Goal: Task Accomplishment & Management: Manage account settings

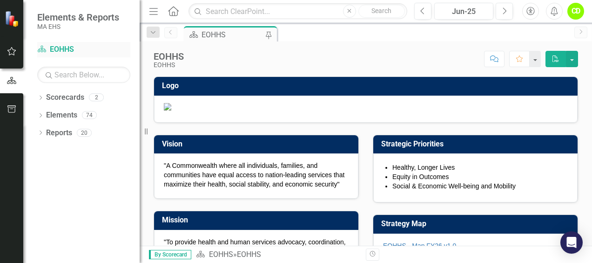
click at [62, 46] on link "Scorecard EOHHS" at bounding box center [83, 49] width 93 height 11
click at [40, 99] on icon at bounding box center [41, 97] width 2 height 4
click at [45, 112] on icon at bounding box center [46, 114] width 2 height 5
click at [69, 129] on link "MCDHH" at bounding box center [100, 133] width 79 height 11
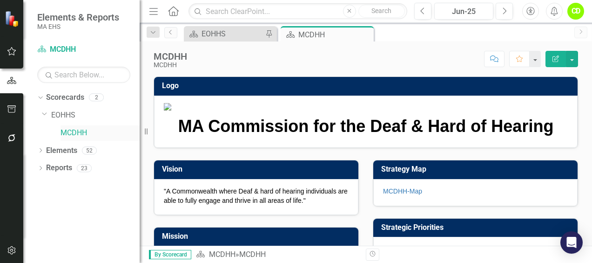
click at [78, 135] on link "MCDHH" at bounding box center [100, 133] width 79 height 11
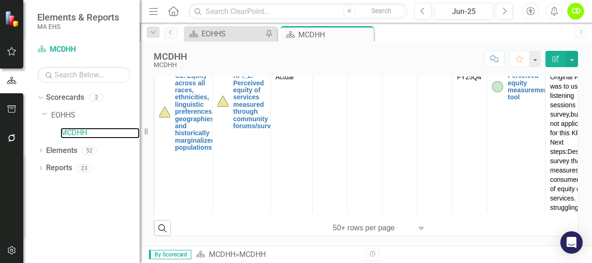
scroll to position [381, 0]
click at [40, 150] on icon "Dropdown" at bounding box center [40, 151] width 7 height 5
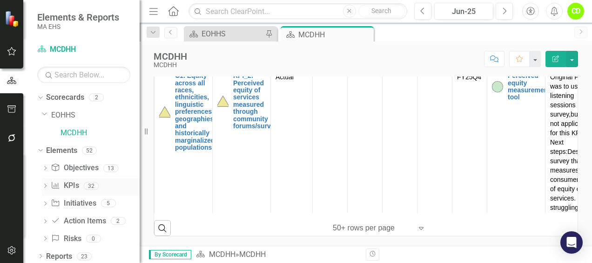
click at [45, 186] on icon "Dropdown" at bounding box center [45, 186] width 7 height 5
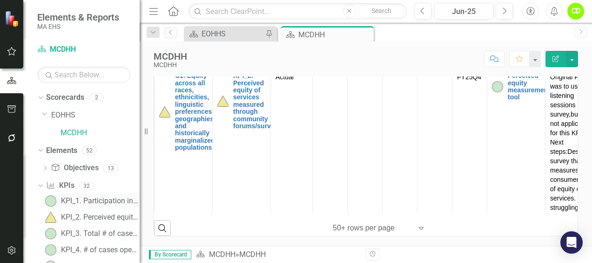
click at [88, 202] on div "KPI_1. Participation in Communication Access, Training and Technology Services …" at bounding box center [100, 201] width 79 height 8
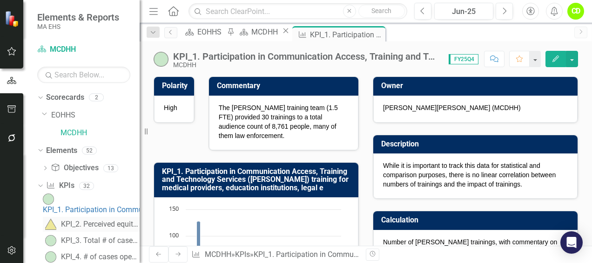
click at [88, 221] on link "KPI_2. Perceived equity of services measured through community forums/survey" at bounding box center [91, 224] width 97 height 15
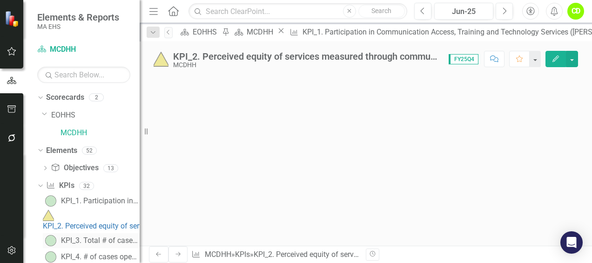
click at [102, 236] on div "KPI_3. Total # of cases open in case management department" at bounding box center [100, 240] width 79 height 8
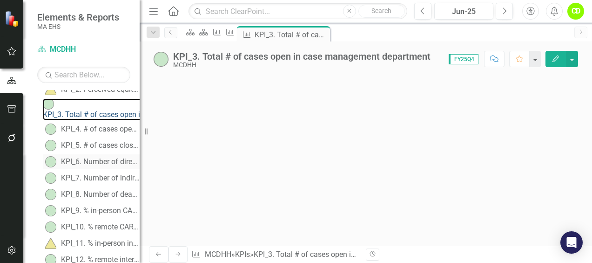
scroll to position [131, 0]
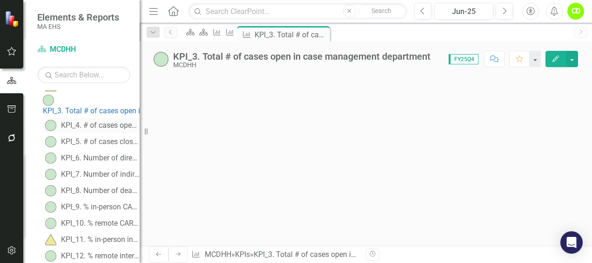
click at [91, 121] on div "KPI_4. # of cases opened during the quarter" at bounding box center [100, 125] width 79 height 8
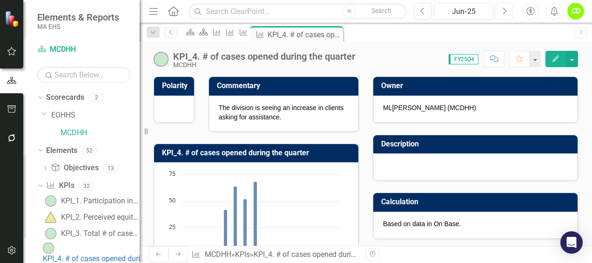
click at [501, 12] on button "Next" at bounding box center [504, 11] width 17 height 17
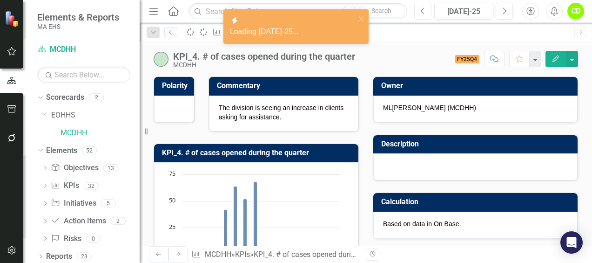
click at [425, 14] on icon "Previous" at bounding box center [422, 11] width 5 height 8
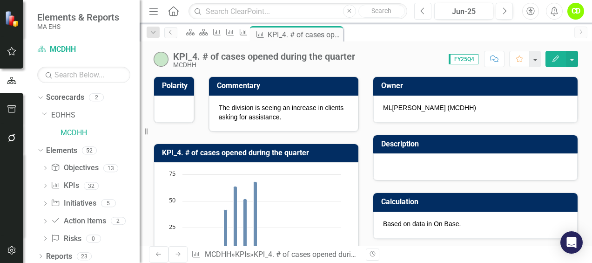
scroll to position [3, 0]
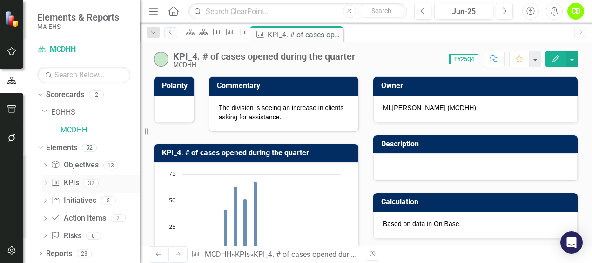
click at [80, 184] on div "KPI KPIs 32" at bounding box center [95, 184] width 89 height 18
click at [47, 183] on icon "Dropdown" at bounding box center [45, 183] width 7 height 5
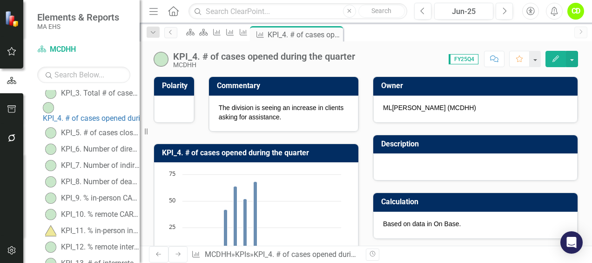
scroll to position [148, 0]
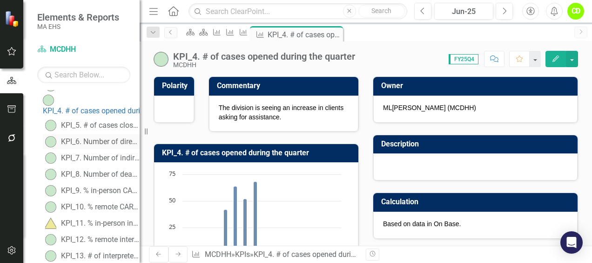
click at [100, 137] on div "KPI_6. Number of direct hours completed through DHILS program" at bounding box center [100, 141] width 79 height 8
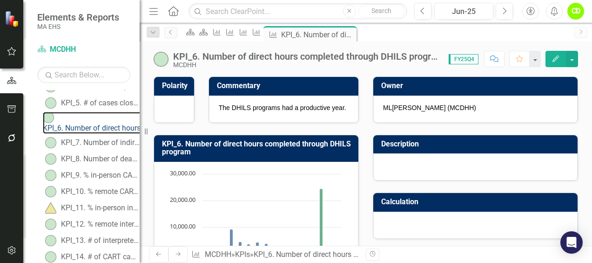
scroll to position [168, 0]
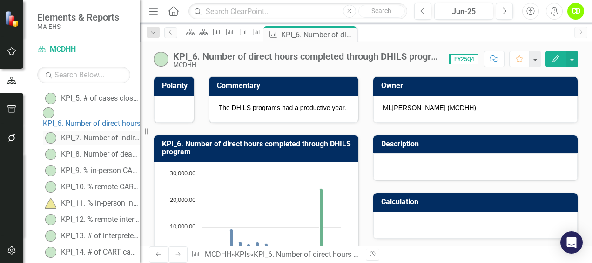
click at [76, 134] on div "KPI_7. Number of indirect hours completed through DHILS program" at bounding box center [100, 138] width 79 height 8
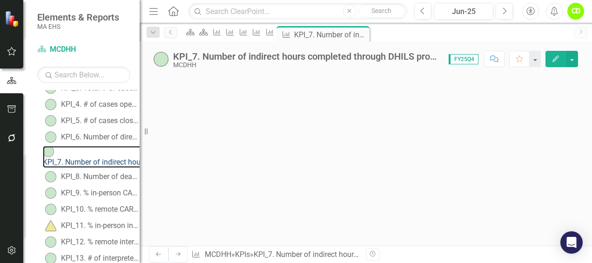
scroll to position [195, 0]
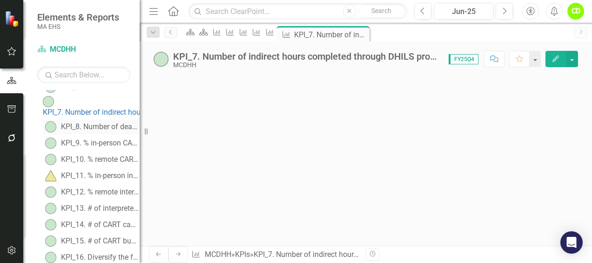
click at [88, 122] on div "KPI_8. Number of deaf recovery coaches in SUD Program" at bounding box center [100, 126] width 79 height 8
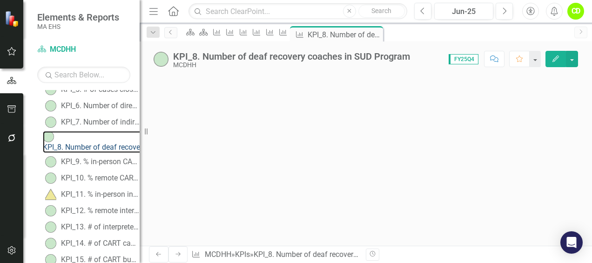
scroll to position [183, 0]
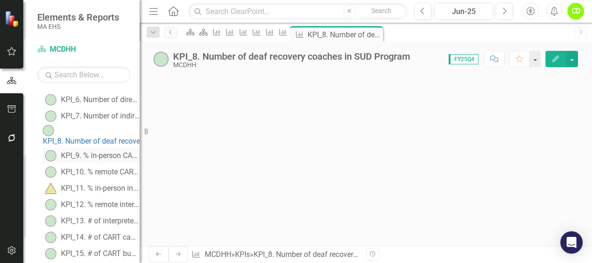
click at [102, 151] on div "KPI_9. % in-person CART communication access requests filled" at bounding box center [100, 155] width 79 height 8
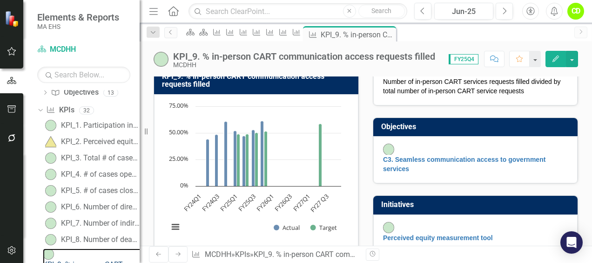
scroll to position [168, 0]
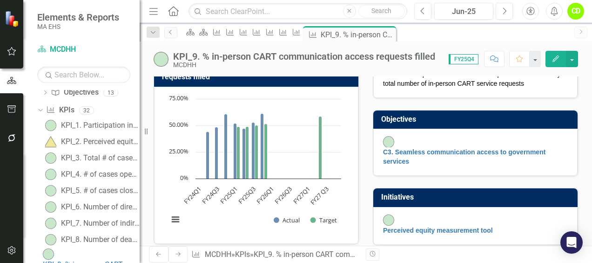
click at [460, 60] on span "FY25Q4" at bounding box center [464, 59] width 30 height 10
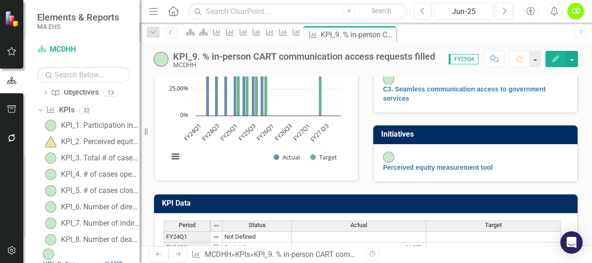
scroll to position [236, 0]
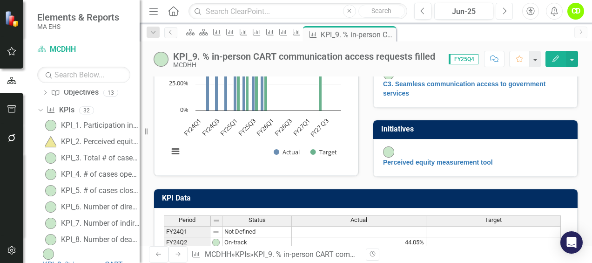
click at [508, 13] on button "Next" at bounding box center [504, 11] width 17 height 17
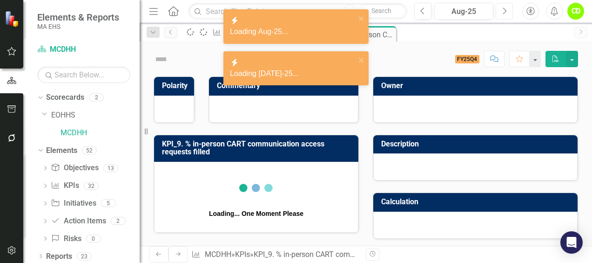
click at [508, 13] on button "Next" at bounding box center [504, 11] width 17 height 17
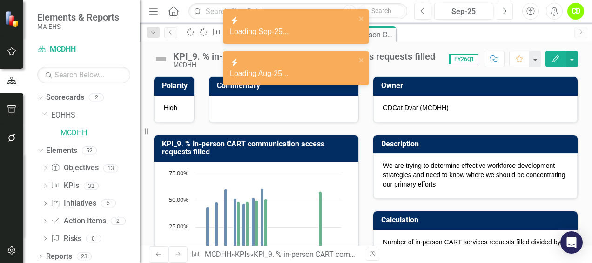
click at [508, 13] on button "Next" at bounding box center [504, 11] width 17 height 17
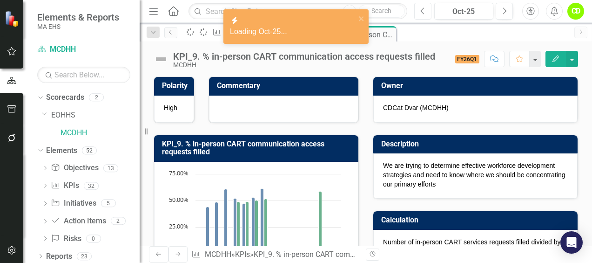
click at [423, 8] on icon "Previous" at bounding box center [422, 11] width 5 height 8
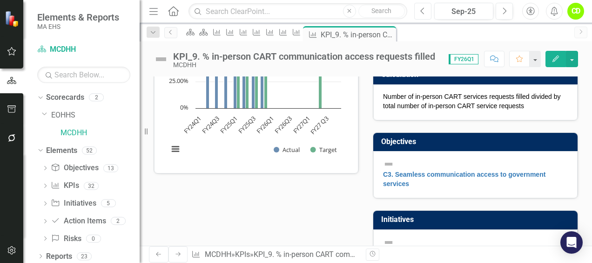
scroll to position [3, 0]
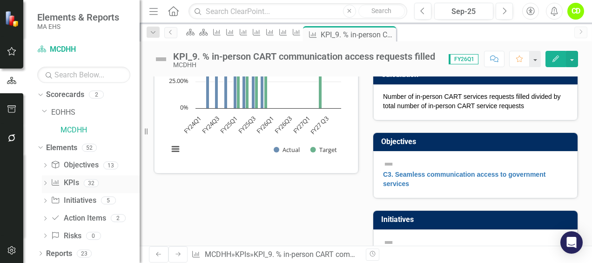
click at [43, 183] on icon "Dropdown" at bounding box center [45, 183] width 7 height 5
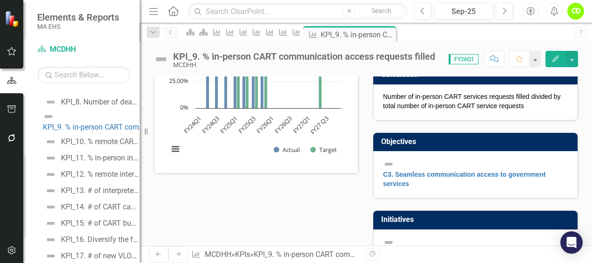
scroll to position [214, 0]
click at [114, 169] on div "KPI_12. % remote interpreting requests filled" at bounding box center [100, 173] width 79 height 8
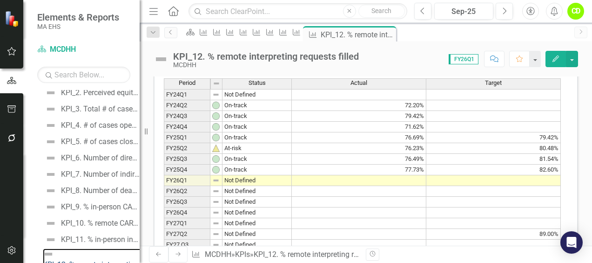
scroll to position [381, 0]
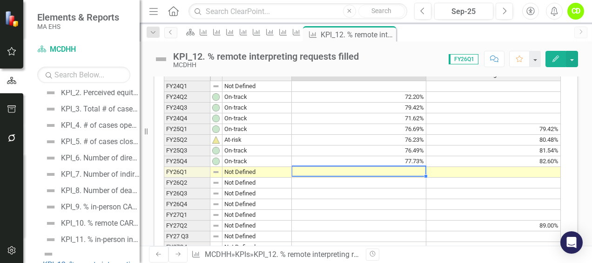
click at [411, 170] on td at bounding box center [359, 172] width 135 height 11
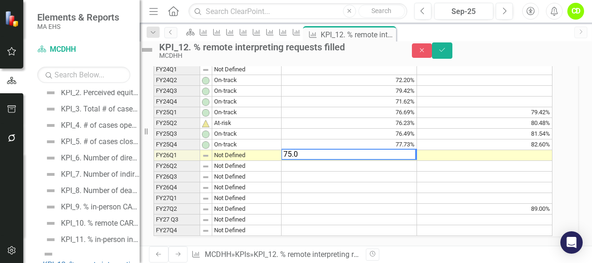
type textarea "75.09"
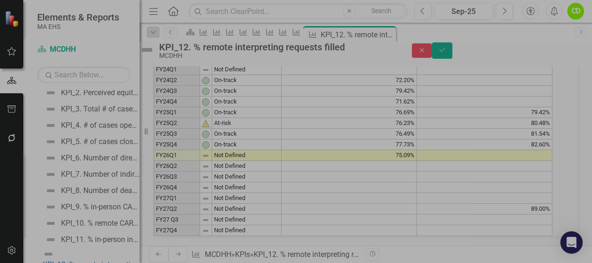
click at [465, 161] on td at bounding box center [485, 155] width 136 height 11
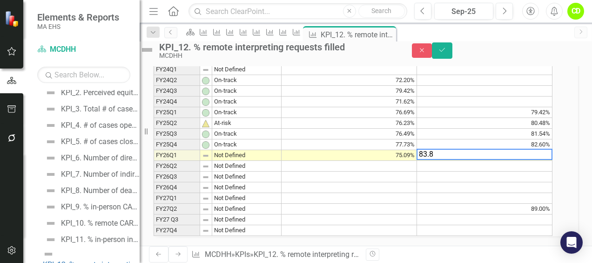
type textarea "83.88"
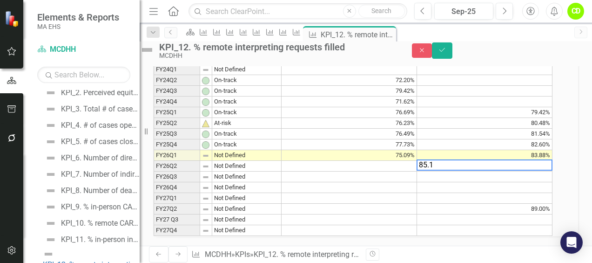
type textarea "85.16"
click at [553, 193] on td at bounding box center [485, 187] width 136 height 11
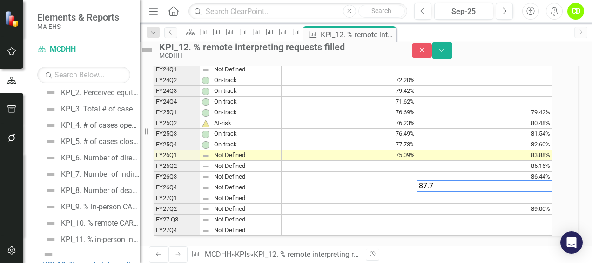
type textarea "87.72"
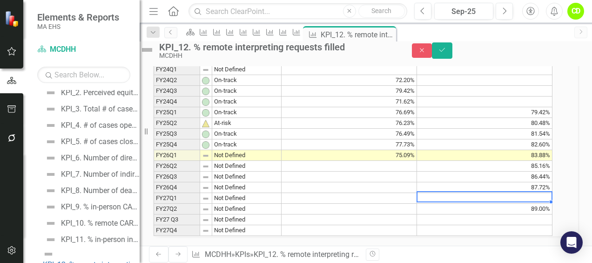
click at [546, 203] on td at bounding box center [485, 198] width 136 height 11
drag, startPoint x: 538, startPoint y: 223, endPoint x: 556, endPoint y: 223, distance: 17.7
click at [553, 214] on td "89.00%" at bounding box center [485, 208] width 136 height 11
click at [547, 203] on td at bounding box center [485, 198] width 136 height 11
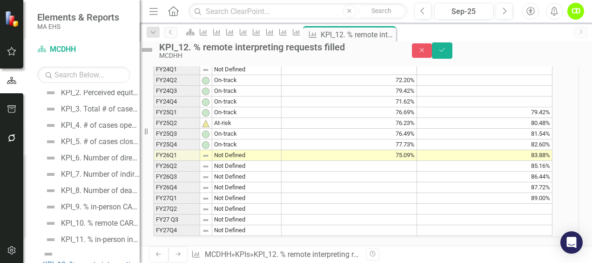
scroll to position [414, 0]
click at [537, 193] on td "89.00%" at bounding box center [485, 198] width 136 height 11
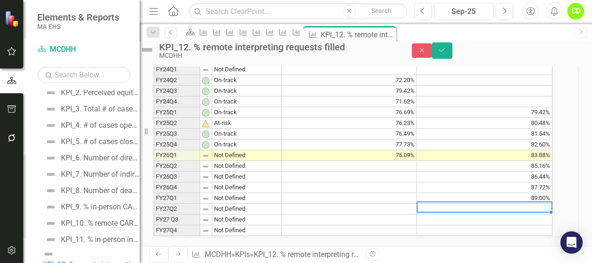
click at [535, 203] on td at bounding box center [485, 208] width 136 height 11
click at [537, 193] on td "89.00%" at bounding box center [485, 198] width 136 height 11
click at [537, 203] on td at bounding box center [485, 208] width 136 height 11
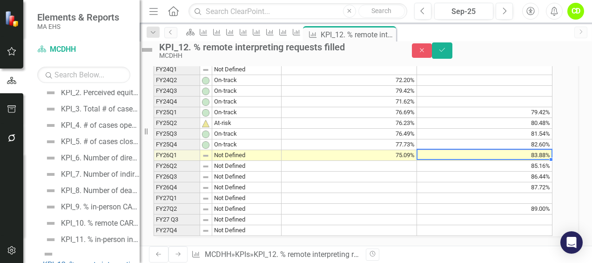
click at [549, 150] on td "83.88%" at bounding box center [485, 155] width 136 height 11
click at [552, 161] on td "85.16%" at bounding box center [485, 166] width 136 height 11
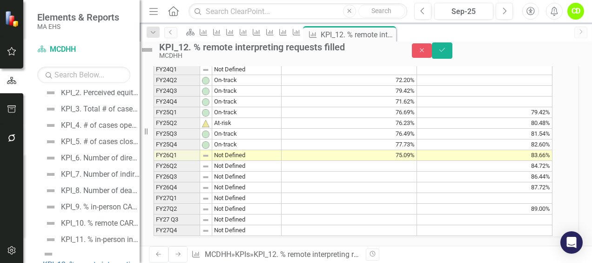
click at [537, 171] on td "86.44%" at bounding box center [485, 176] width 136 height 11
click at [535, 182] on td "87.72%" at bounding box center [485, 187] width 136 height 11
type textarea "86.84"
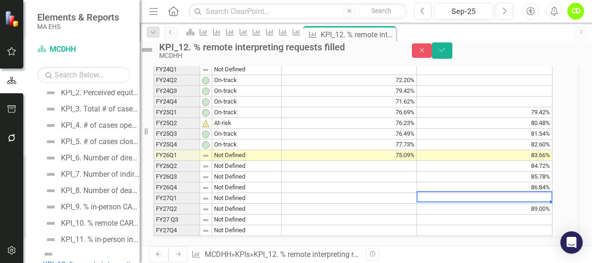
click at [534, 193] on td at bounding box center [485, 198] width 136 height 11
type textarea "89"
click at [535, 203] on td "89.00%" at bounding box center [485, 208] width 136 height 11
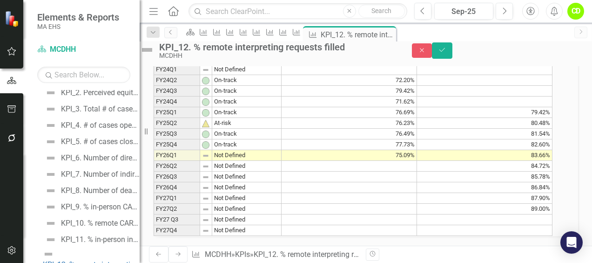
click at [210, 152] on img at bounding box center [205, 155] width 7 height 7
click at [447, 53] on icon "Save" at bounding box center [442, 50] width 8 height 7
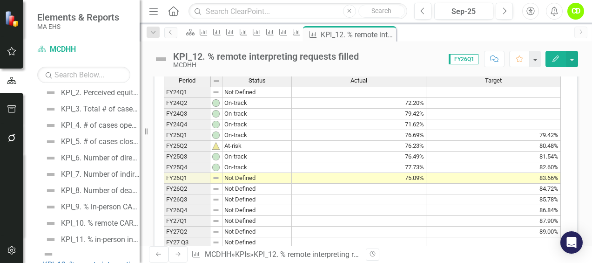
scroll to position [381, 0]
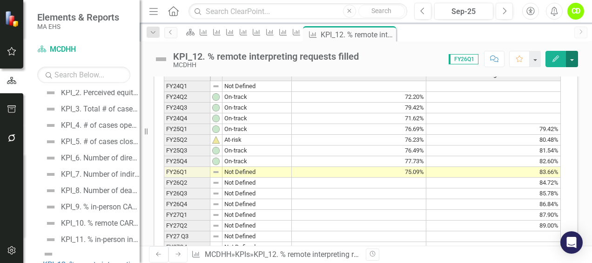
click at [576, 56] on button "button" at bounding box center [572, 59] width 12 height 16
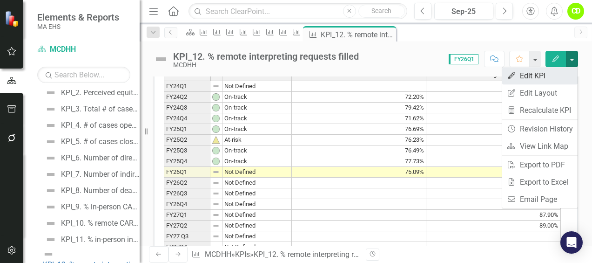
click at [543, 74] on link "Edit Edit KPI" at bounding box center [539, 75] width 75 height 17
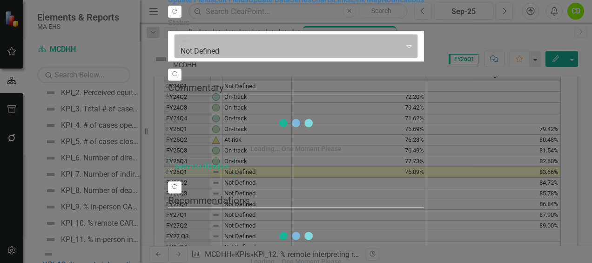
click at [204, 51] on div at bounding box center [289, 46] width 216 height 13
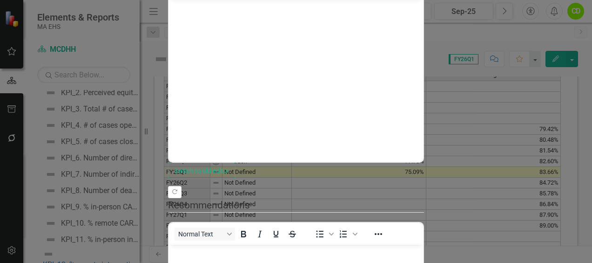
scroll to position [0, 0]
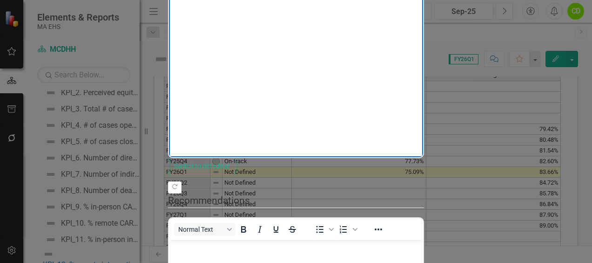
click at [194, 4] on p "Rich Text Area. Press ALT-0 for help." at bounding box center [296, 2] width 250 height 11
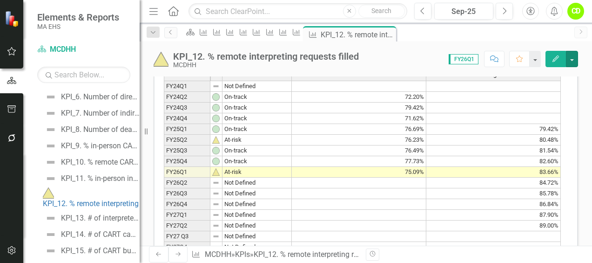
scroll to position [169, 0]
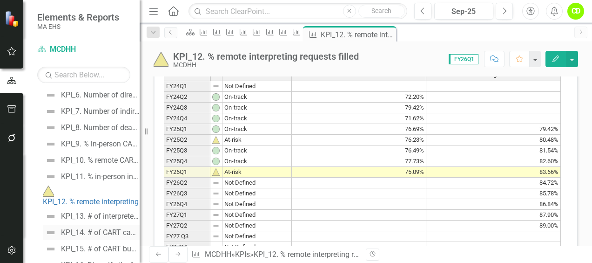
click at [105, 228] on div "KPI_14. # of CART captioners contracted with" at bounding box center [100, 232] width 79 height 8
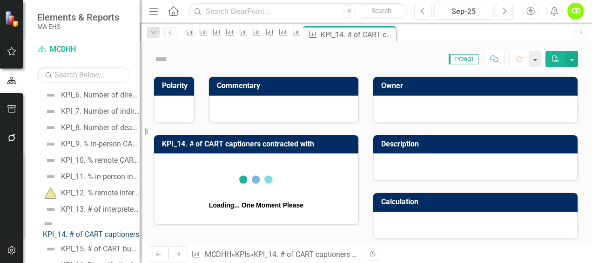
scroll to position [139, 0]
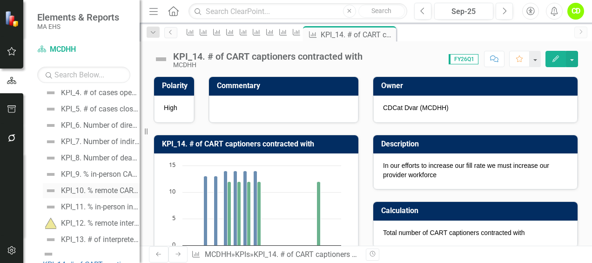
click at [105, 193] on div "KPI_10. % remote CART communication access requests filled" at bounding box center [100, 190] width 79 height 8
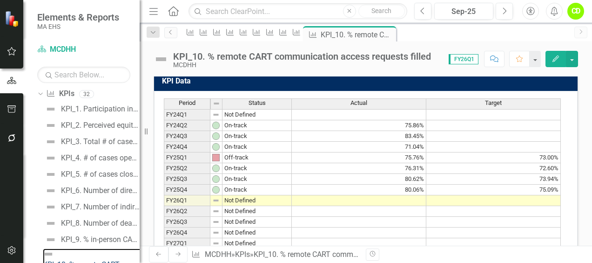
scroll to position [365, 0]
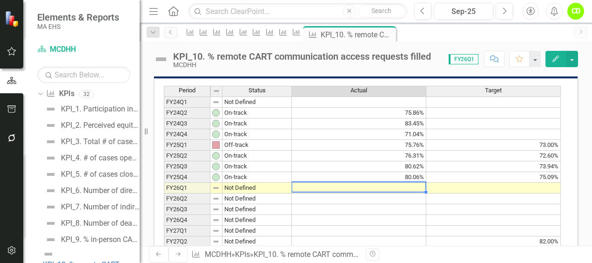
click at [394, 183] on td at bounding box center [359, 188] width 135 height 11
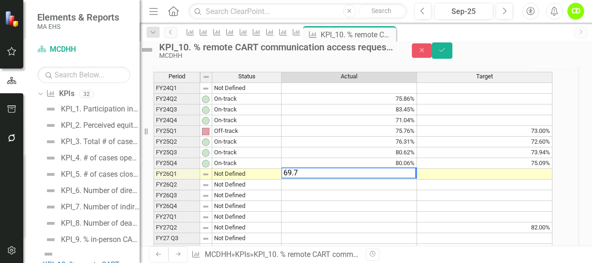
type textarea "69.74"
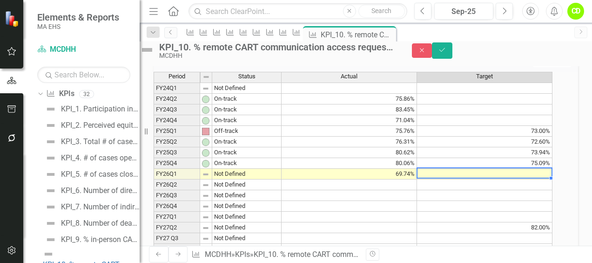
click at [544, 179] on td at bounding box center [485, 174] width 136 height 11
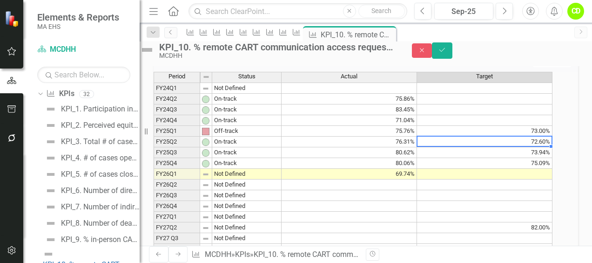
click at [544, 147] on td "72.60%" at bounding box center [485, 141] width 136 height 11
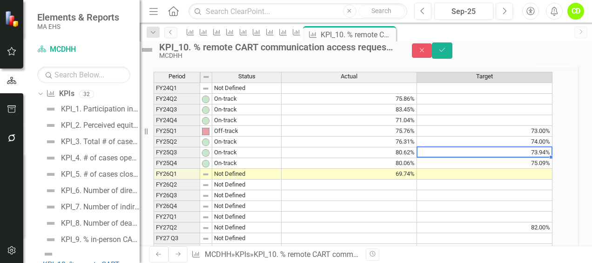
click at [543, 158] on td "73.94%" at bounding box center [485, 152] width 136 height 11
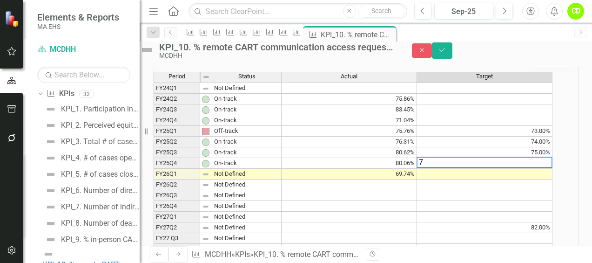
type textarea "76"
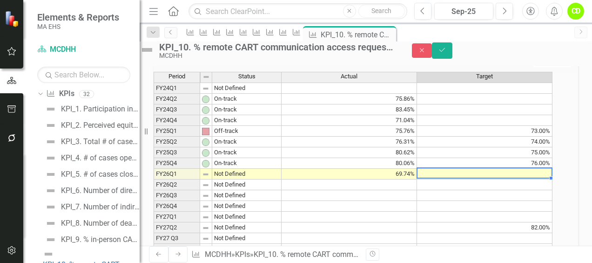
click at [539, 179] on td at bounding box center [485, 174] width 136 height 11
type textarea "77"
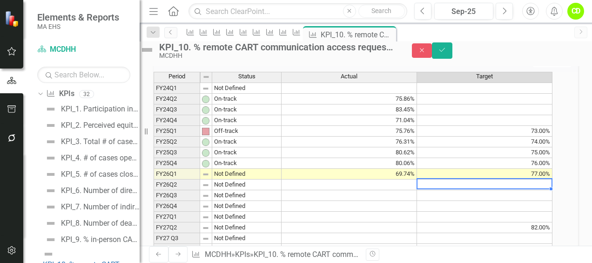
click at [534, 190] on td at bounding box center [485, 184] width 136 height 11
click at [535, 190] on td at bounding box center [485, 184] width 136 height 11
type textarea "78"
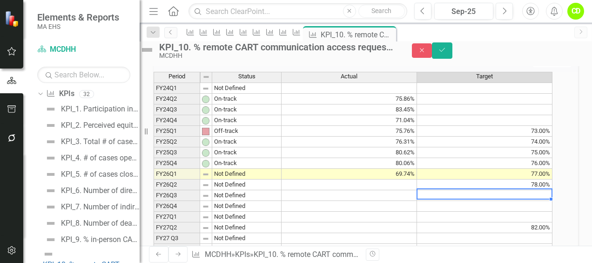
type textarea "79"
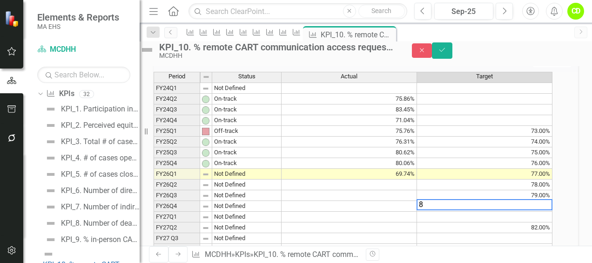
type textarea "80"
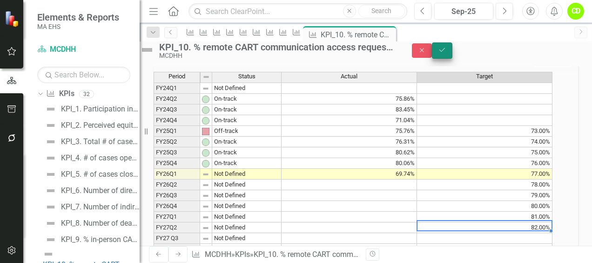
type textarea "82"
click at [447, 53] on icon "Save" at bounding box center [442, 50] width 8 height 7
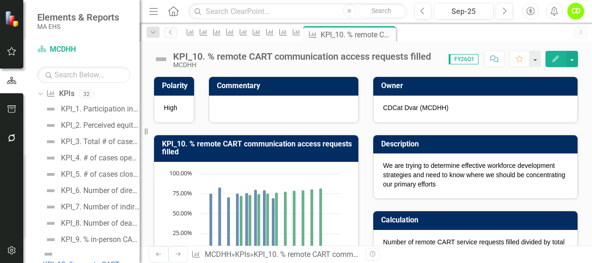
click at [560, 56] on icon "Edit" at bounding box center [556, 58] width 8 height 7
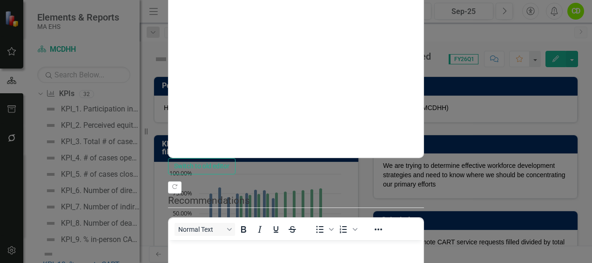
scroll to position [0, 0]
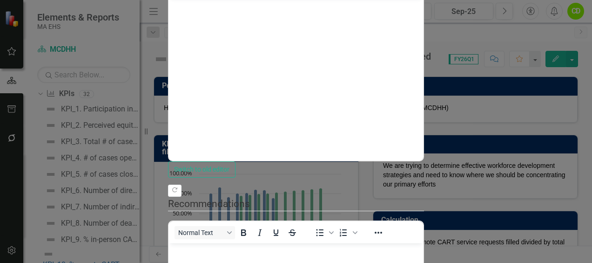
click at [183, 8] on p "Rich Text Area. Press ALT-0 for help." at bounding box center [296, 5] width 250 height 11
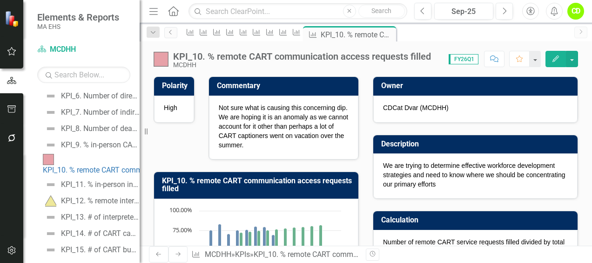
scroll to position [169, 0]
click at [111, 145] on div "KPI_9. % in-person CART communication access requests filled" at bounding box center [100, 144] width 79 height 8
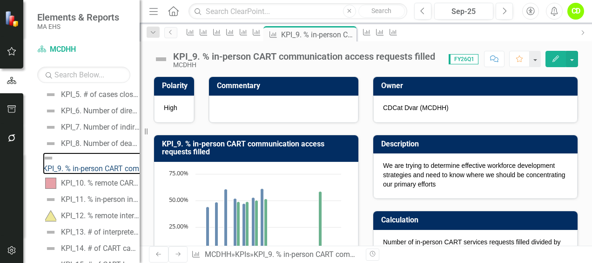
scroll to position [161, 0]
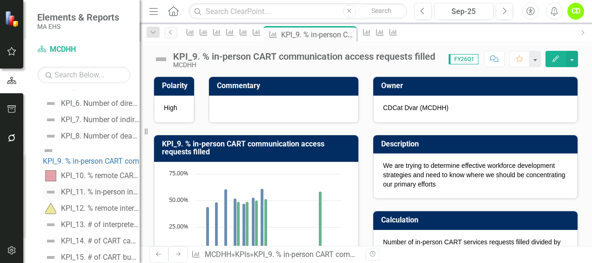
click at [113, 188] on div "KPI_11. % in-person interpreting requests filled" at bounding box center [100, 192] width 79 height 8
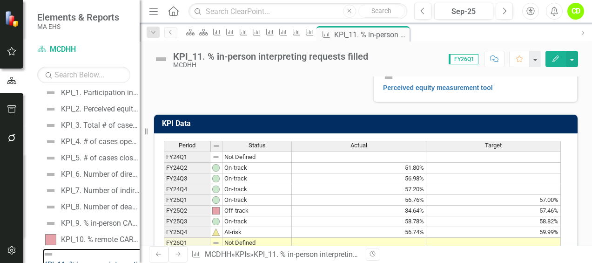
scroll to position [411, 0]
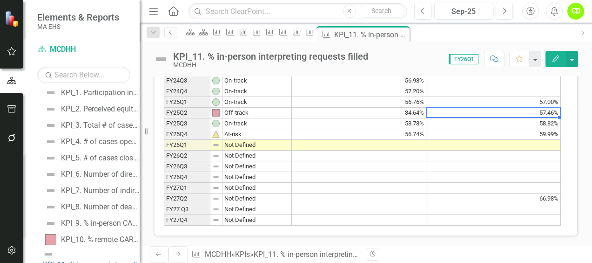
click at [542, 110] on td "57.46%" at bounding box center [494, 113] width 135 height 11
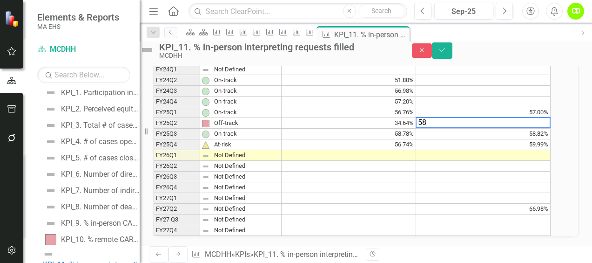
scroll to position [414, 0]
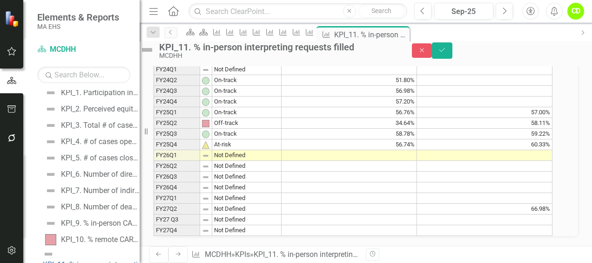
click at [532, 150] on td at bounding box center [485, 155] width 136 height 11
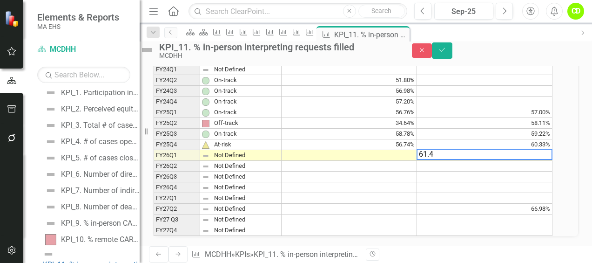
type textarea "61.44"
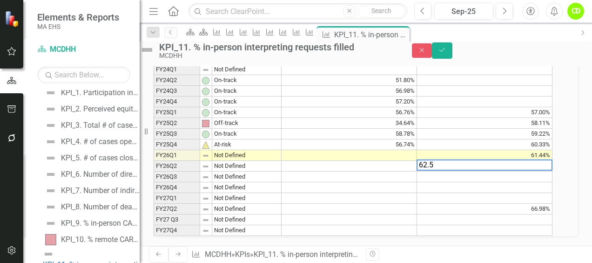
type textarea "62.55"
type textarea "63.66"
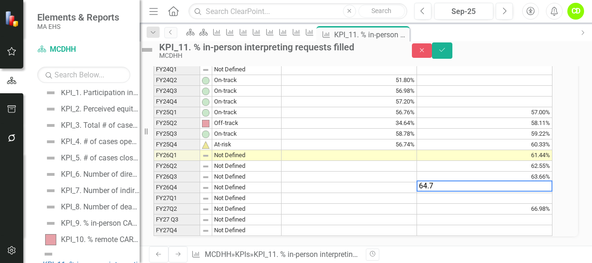
type textarea "64.77"
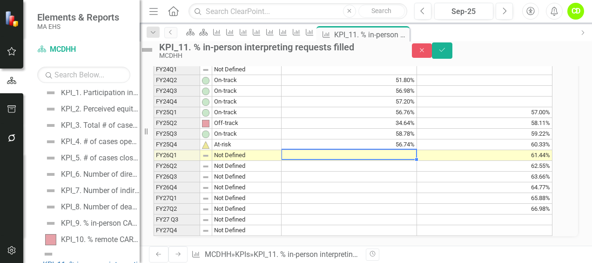
click at [405, 150] on td at bounding box center [350, 155] width 136 height 11
type textarea "61.04"
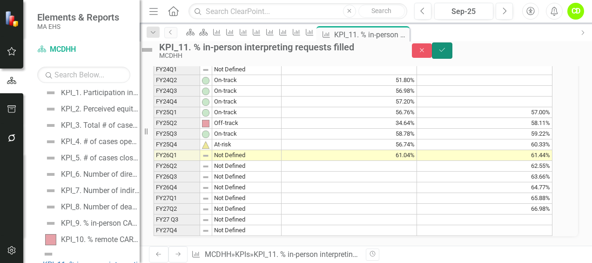
click at [453, 51] on button "Save" at bounding box center [442, 50] width 20 height 16
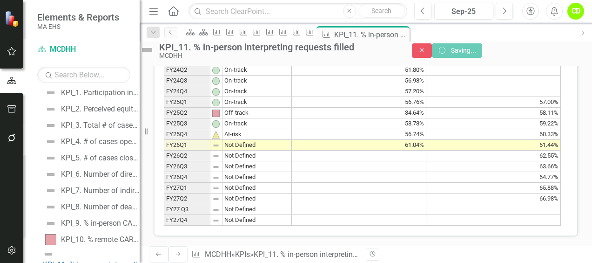
scroll to position [0, 0]
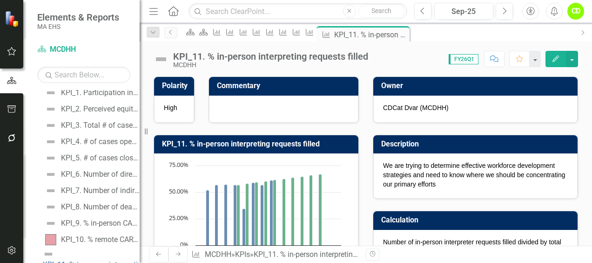
click at [557, 60] on icon "Edit" at bounding box center [556, 58] width 8 height 7
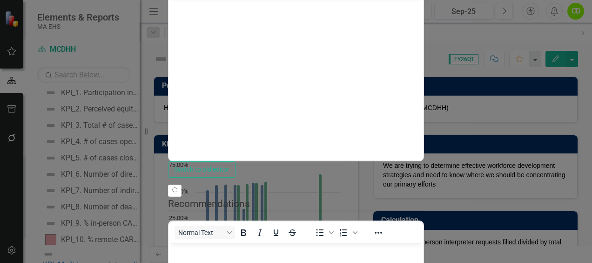
click at [189, 7] on p "Rich Text Area. Press ALT-0 for help." at bounding box center [296, 5] width 250 height 11
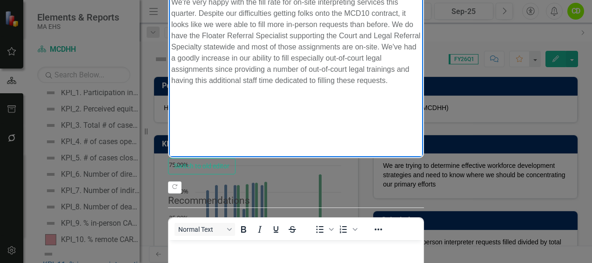
click at [297, 59] on p "We're very happy with the fill rate for on-site interpreting services this quar…" at bounding box center [296, 41] width 250 height 89
click at [393, 46] on p "We're very happy with the fill rate for on-site interpreting services this quar…" at bounding box center [296, 41] width 250 height 89
click at [259, 59] on p "We're very happy with the fill rate for on-site interpreting services this quar…" at bounding box center [296, 47] width 250 height 101
click at [421, 58] on p "We're very happy with the fill rate for on-site interpreting services this quar…" at bounding box center [296, 47] width 250 height 101
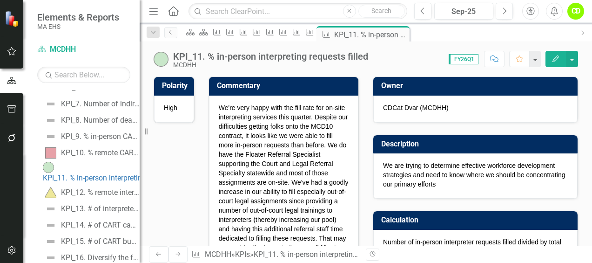
scroll to position [175, 0]
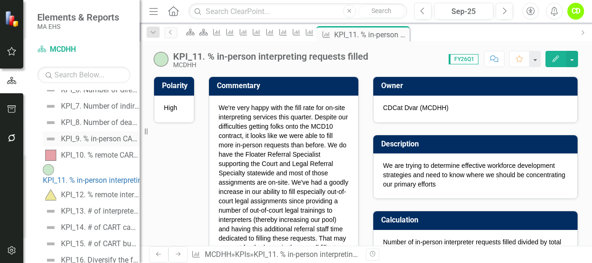
click at [79, 138] on div "KPI_9. % in-person CART communication access requests filled" at bounding box center [100, 139] width 79 height 8
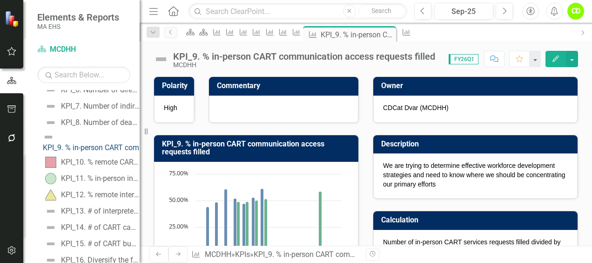
scroll to position [61, 0]
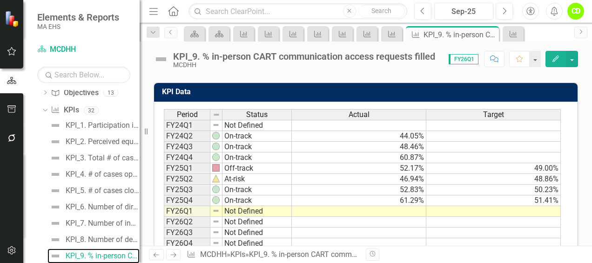
scroll to position [373, 0]
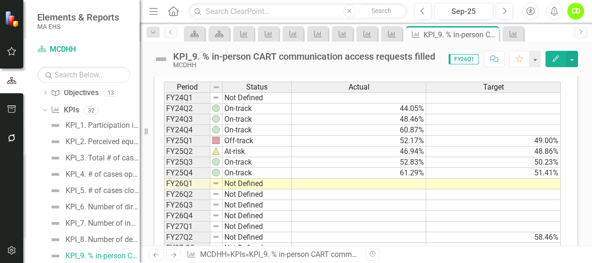
click at [399, 178] on td at bounding box center [359, 183] width 135 height 11
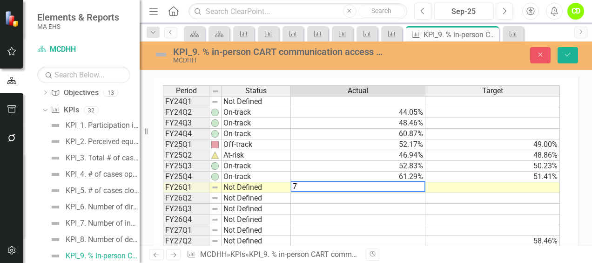
scroll to position [376, 0]
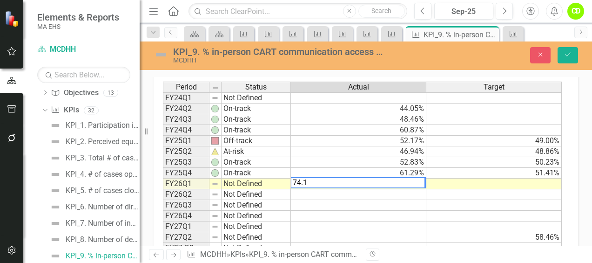
type textarea "74.19"
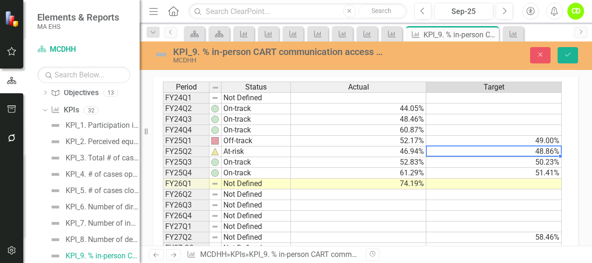
click at [549, 149] on td "48.86%" at bounding box center [495, 151] width 136 height 11
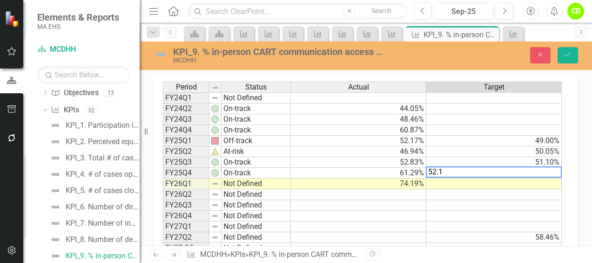
type textarea "52.15"
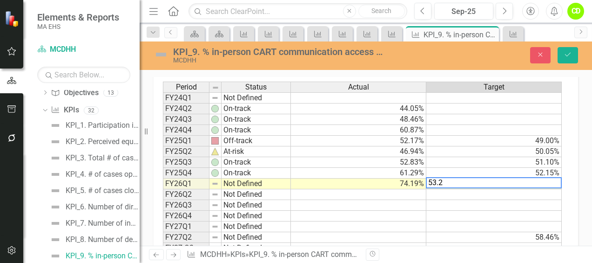
type textarea "53.20"
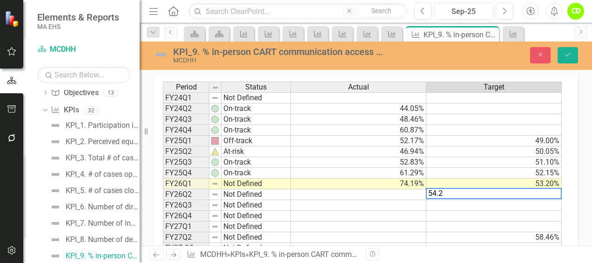
type textarea "54.25"
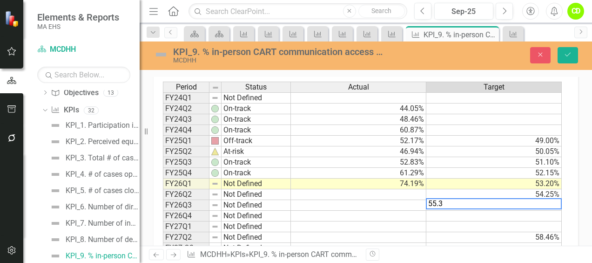
type textarea "55.30"
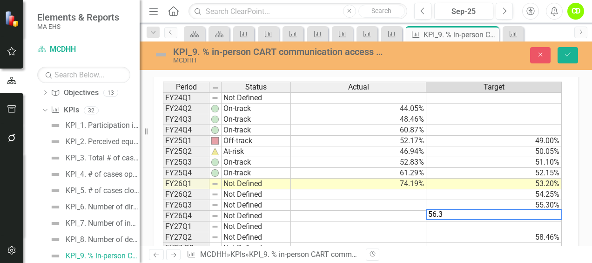
type textarea "56.35"
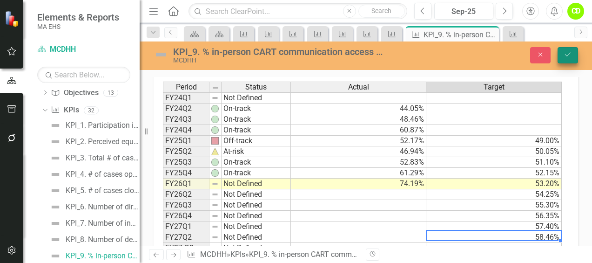
type textarea "58.46"
click at [574, 50] on button "Save" at bounding box center [568, 55] width 20 height 16
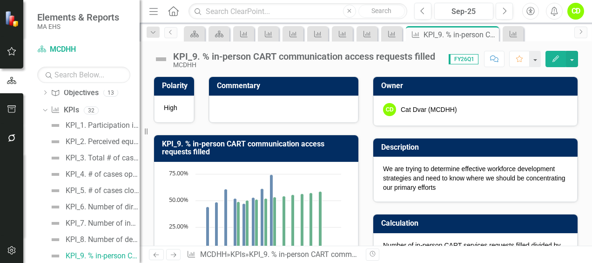
click at [557, 61] on icon "Edit" at bounding box center [556, 58] width 8 height 7
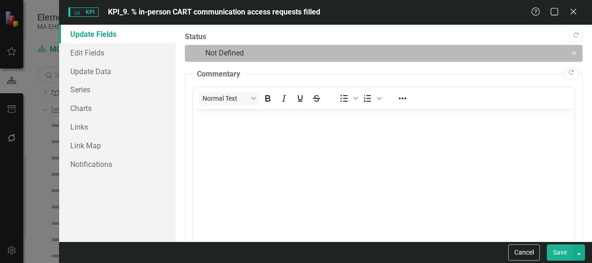
scroll to position [0, 0]
click at [200, 50] on div at bounding box center [375, 53] width 369 height 13
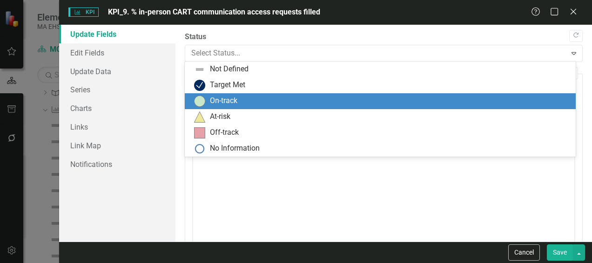
click at [216, 100] on div "On-track" at bounding box center [223, 100] width 27 height 11
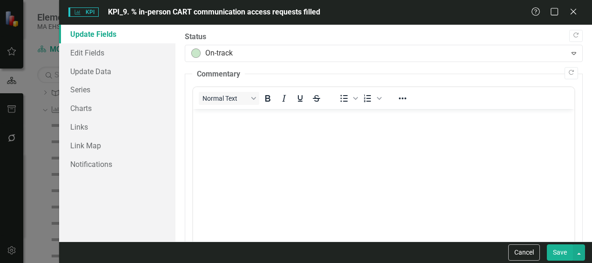
click at [210, 119] on p "Rich Text Area. Press ALT-0 for help." at bounding box center [384, 116] width 377 height 11
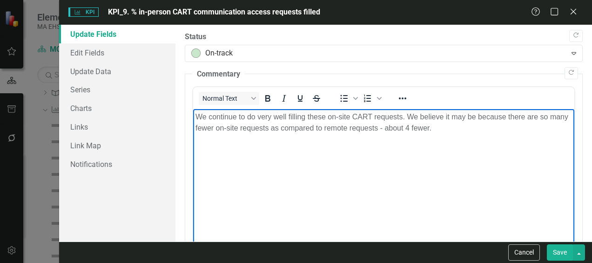
click at [433, 128] on p "We continue to do very well filling these on-site CART requests. We believe it …" at bounding box center [384, 122] width 377 height 22
click at [432, 129] on p "We continue to do very well filling these on-site CART requests. We believe it …" at bounding box center [384, 122] width 377 height 22
drag, startPoint x: 428, startPoint y: 128, endPoint x: 434, endPoint y: 131, distance: 6.3
click at [429, 128] on p "We continue to do very well filling these on-site CART requests. We believe it …" at bounding box center [384, 122] width 377 height 22
click at [563, 251] on button "Save" at bounding box center [560, 252] width 26 height 16
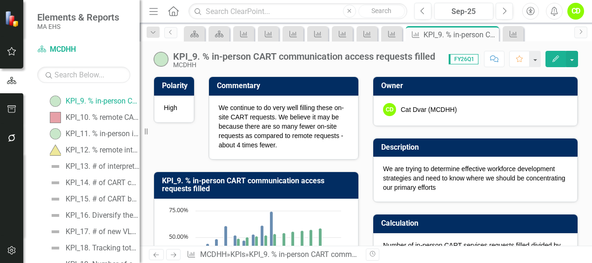
scroll to position [221, 0]
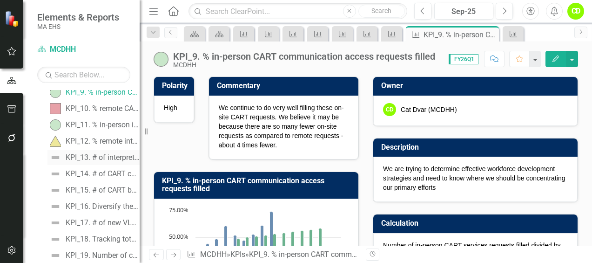
click at [108, 155] on div "KPI_13. # of interpreters contracted with" at bounding box center [103, 157] width 74 height 8
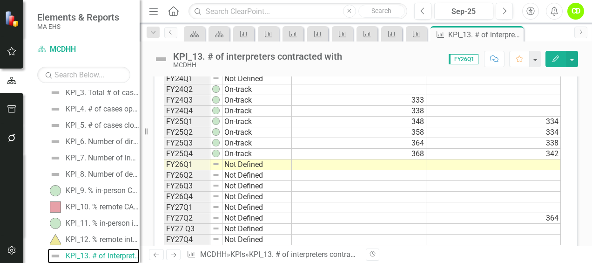
scroll to position [374, 0]
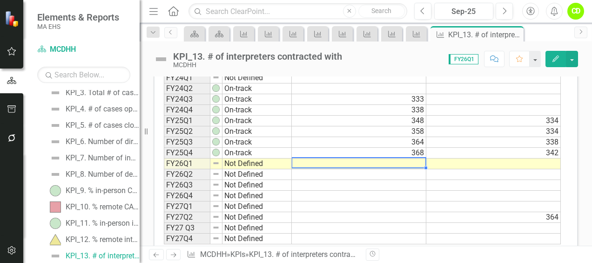
click at [406, 158] on td at bounding box center [359, 163] width 135 height 11
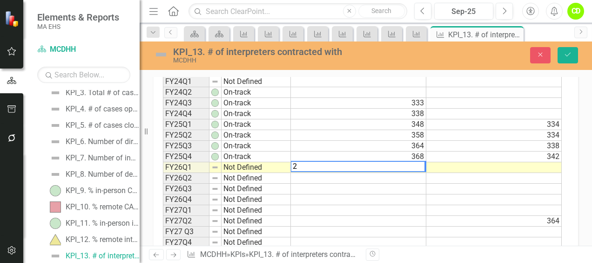
scroll to position [378, 0]
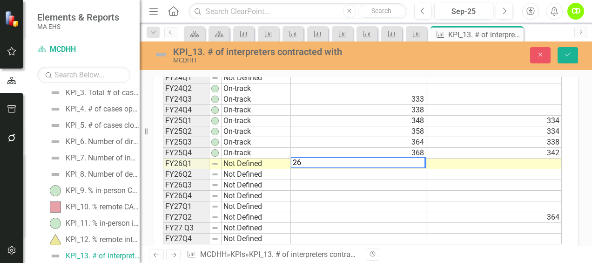
type textarea "268"
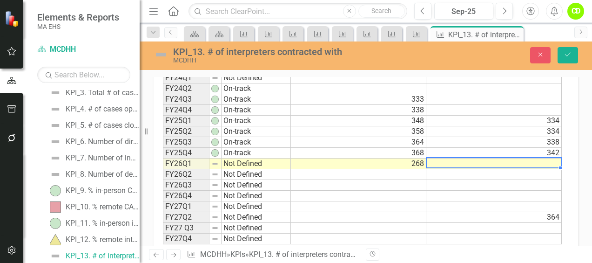
click at [545, 167] on div at bounding box center [494, 167] width 136 height 1
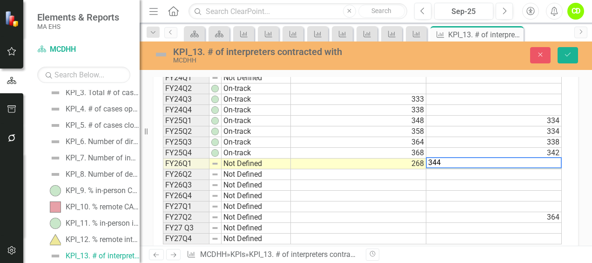
type textarea "344"
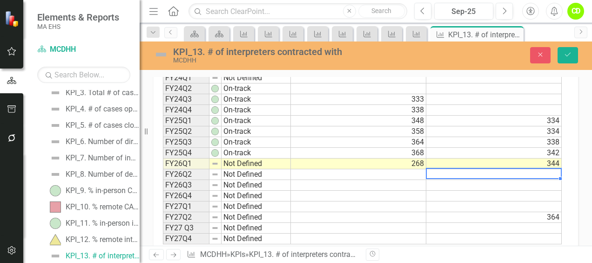
click at [545, 171] on td at bounding box center [495, 174] width 136 height 11
type textarea "347"
click at [549, 180] on td at bounding box center [495, 185] width 136 height 11
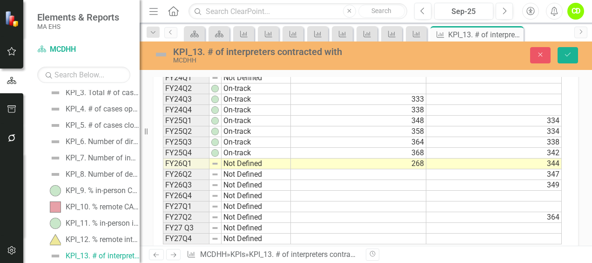
click at [554, 193] on td at bounding box center [495, 195] width 136 height 11
click at [552, 201] on td at bounding box center [495, 206] width 136 height 11
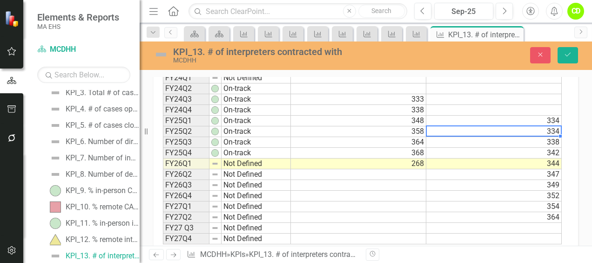
click at [557, 126] on td "334" at bounding box center [495, 131] width 136 height 11
click at [557, 140] on td "338" at bounding box center [495, 142] width 136 height 11
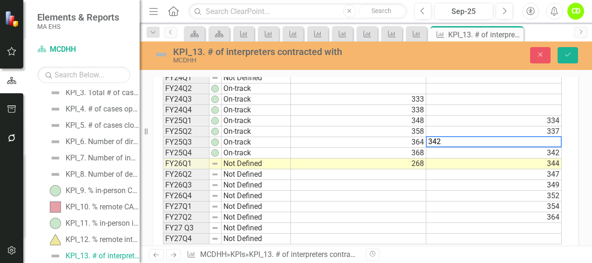
click at [553, 148] on td "342" at bounding box center [495, 153] width 136 height 11
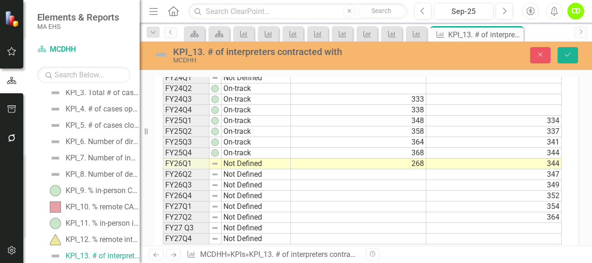
click at [555, 158] on td "344" at bounding box center [495, 163] width 136 height 11
click at [550, 170] on td "347" at bounding box center [495, 174] width 136 height 11
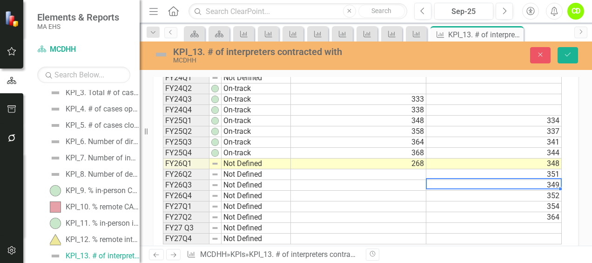
click at [548, 180] on td "349" at bounding box center [495, 185] width 136 height 11
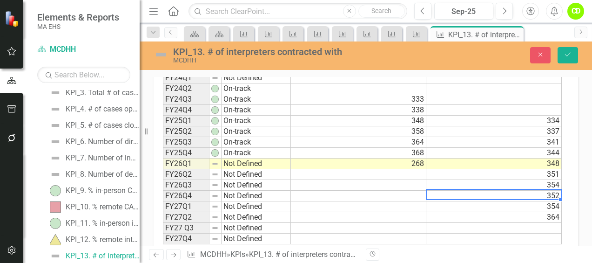
click at [544, 191] on td "352" at bounding box center [495, 195] width 136 height 11
click at [544, 203] on td "354" at bounding box center [495, 206] width 136 height 11
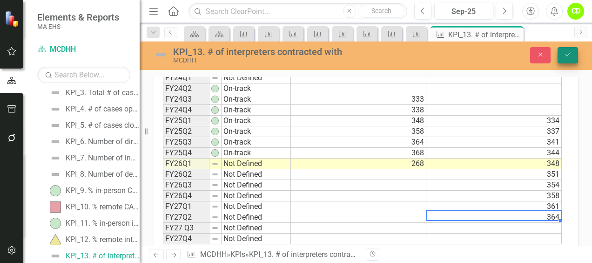
type textarea "364"
click at [575, 53] on button "Save" at bounding box center [568, 55] width 20 height 16
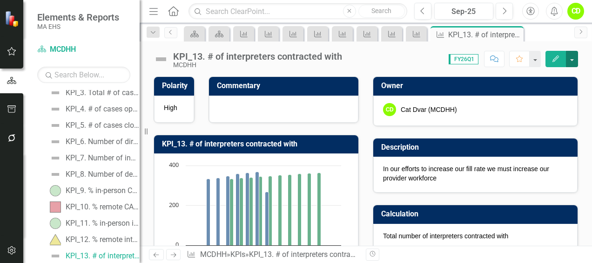
click at [574, 59] on button "button" at bounding box center [572, 59] width 12 height 16
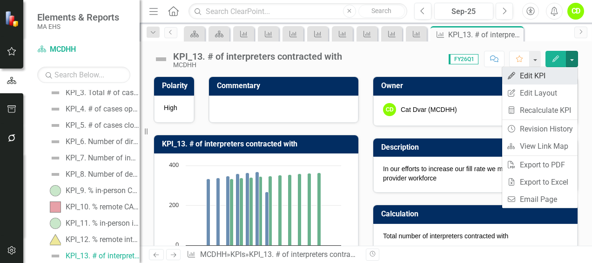
click at [545, 76] on link "Edit Edit KPI" at bounding box center [539, 75] width 75 height 17
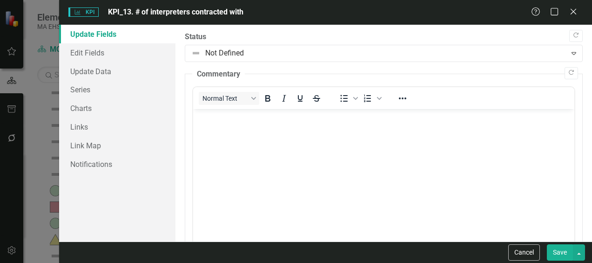
scroll to position [0, 0]
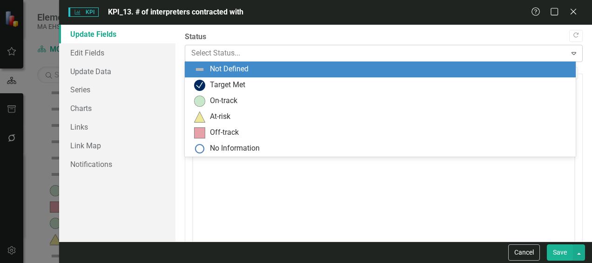
click at [201, 52] on div at bounding box center [375, 53] width 369 height 13
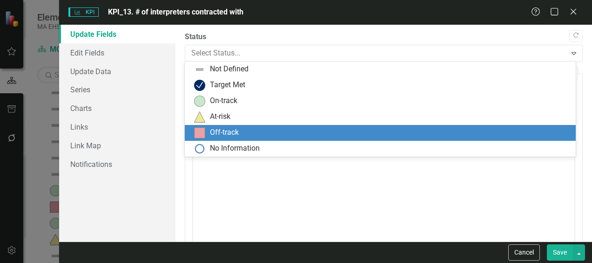
click at [196, 132] on img at bounding box center [199, 132] width 11 height 11
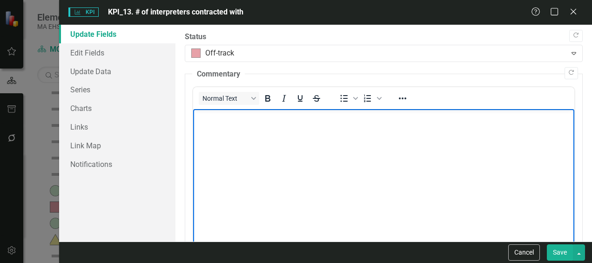
click at [207, 114] on p "Rich Text Area. Press ALT-0 for help." at bounding box center [384, 116] width 377 height 11
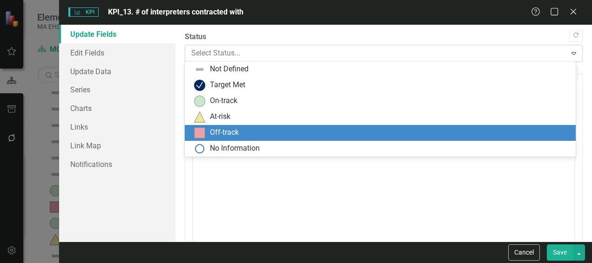
click at [536, 50] on div at bounding box center [375, 53] width 369 height 13
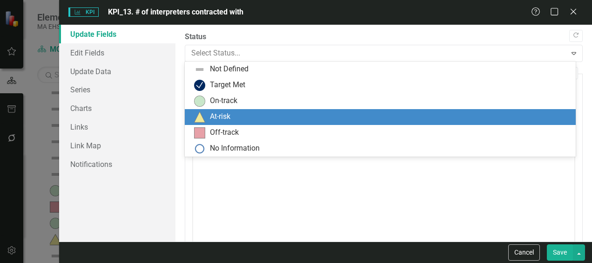
click at [251, 114] on div "At-risk" at bounding box center [382, 116] width 376 height 11
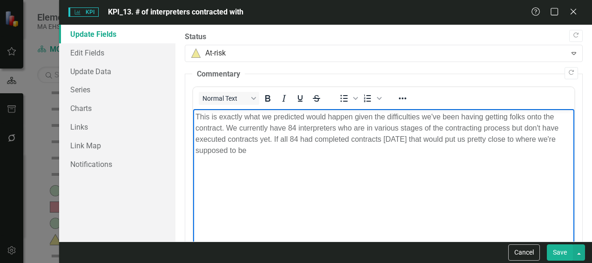
click at [258, 151] on p "This is exactly what we predicted would happen given the difficulties we've bee…" at bounding box center [384, 133] width 377 height 45
click at [332, 152] on p "This is exactly what we predicted would happen given the difficulties we've bee…" at bounding box center [384, 133] width 377 height 45
drag, startPoint x: 332, startPoint y: 152, endPoint x: 349, endPoint y: 152, distance: 17.7
click at [349, 152] on p "This is exactly what we predicted would happen given the difficulties we've bee…" at bounding box center [384, 133] width 377 height 45
click at [569, 252] on button "Save" at bounding box center [560, 252] width 26 height 16
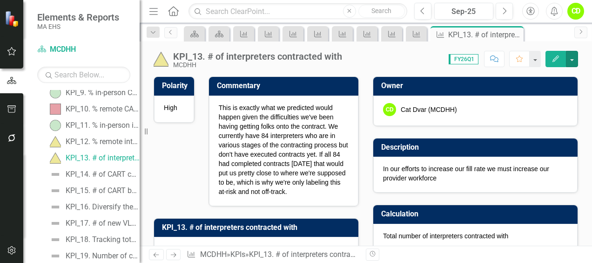
scroll to position [224, 0]
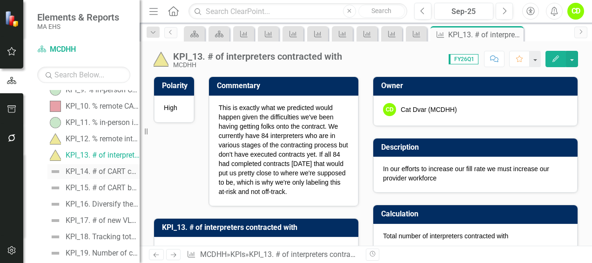
click at [114, 171] on div "KPI_14. # of CART captioners contracted with" at bounding box center [103, 171] width 74 height 8
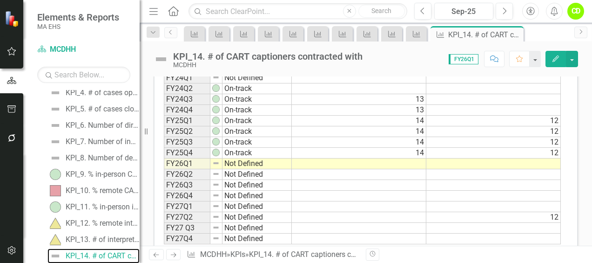
scroll to position [378, 0]
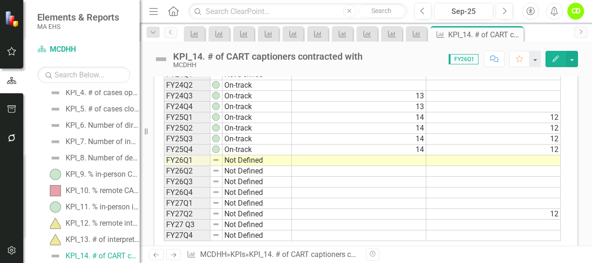
click at [419, 156] on td at bounding box center [359, 160] width 135 height 11
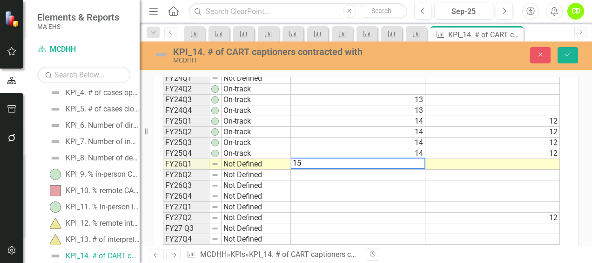
scroll to position [381, 0]
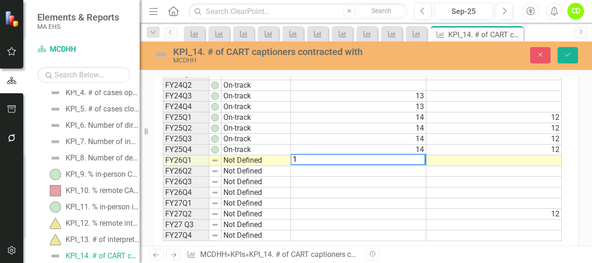
type textarea "14"
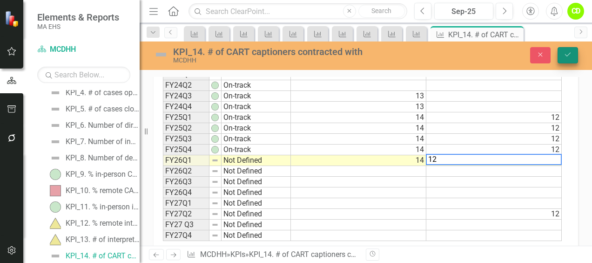
type textarea "12"
click at [576, 55] on button "Save" at bounding box center [568, 55] width 20 height 16
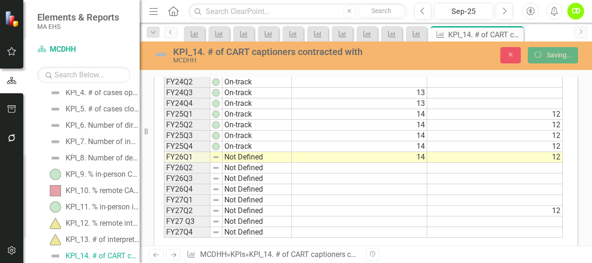
scroll to position [0, 0]
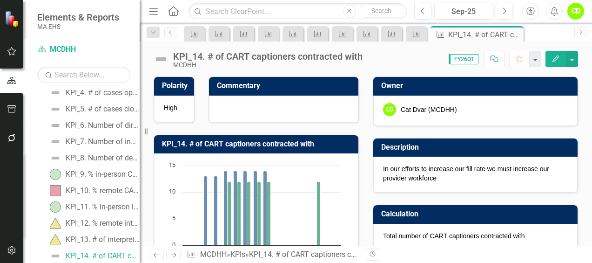
click at [559, 56] on icon "Edit" at bounding box center [556, 58] width 8 height 7
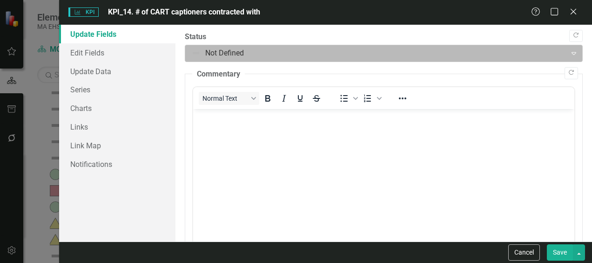
click at [215, 51] on div at bounding box center [375, 53] width 369 height 13
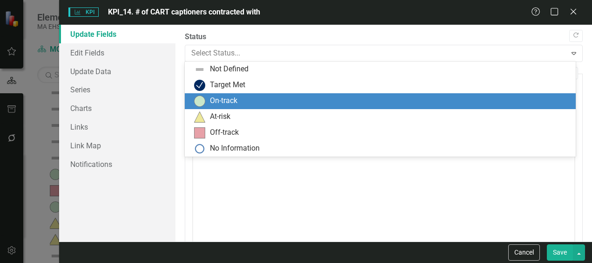
click at [210, 104] on div "On-track" at bounding box center [223, 100] width 27 height 11
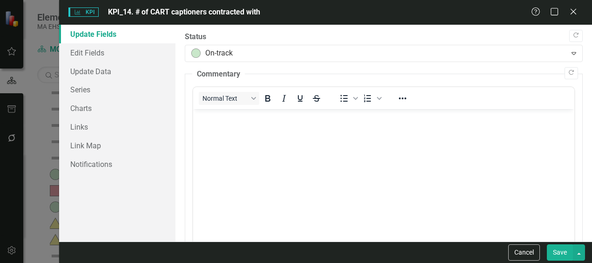
click at [248, 124] on body "Rich Text Area. Press ALT-0 for help." at bounding box center [383, 179] width 381 height 140
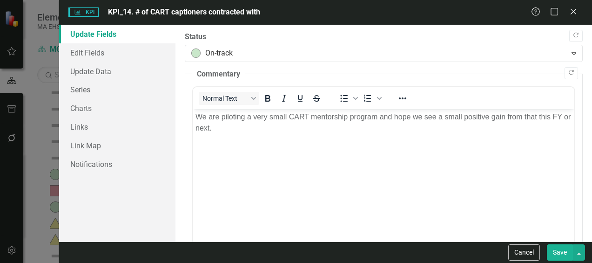
drag, startPoint x: 562, startPoint y: 252, endPoint x: 312, endPoint y: 121, distance: 282.8
click at [562, 252] on button "Save" at bounding box center [560, 252] width 26 height 16
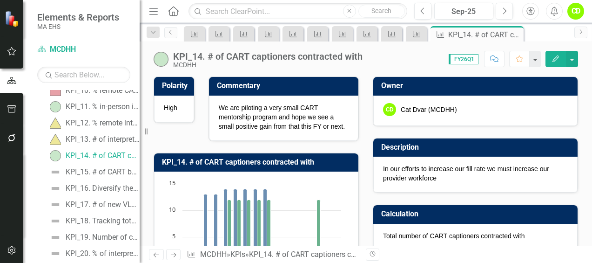
scroll to position [242, 0]
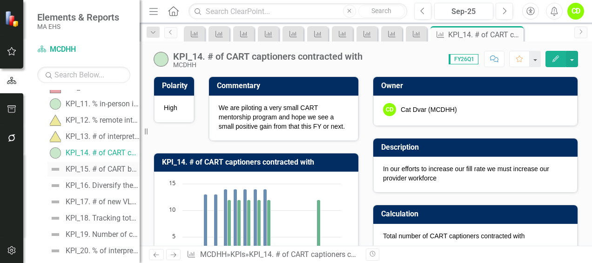
click at [108, 169] on div "KPI_15. # of CART businesses contracted with" at bounding box center [103, 169] width 74 height 8
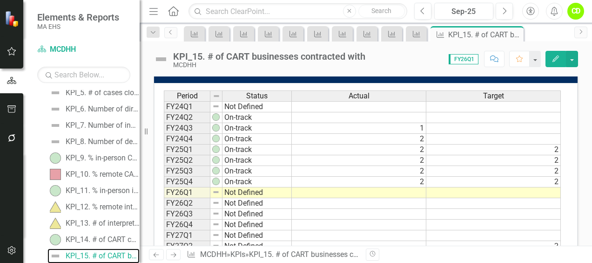
scroll to position [348, 0]
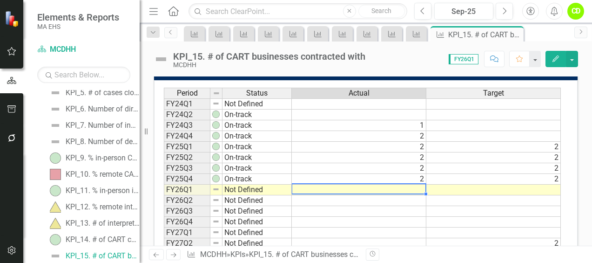
click at [420, 184] on td at bounding box center [359, 189] width 135 height 11
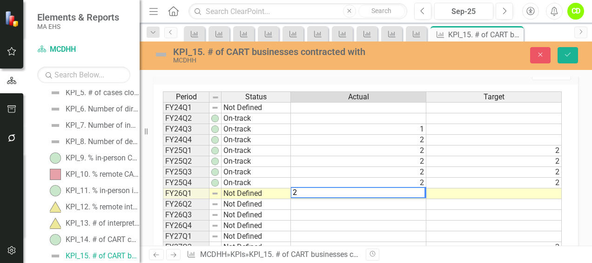
type textarea "2"
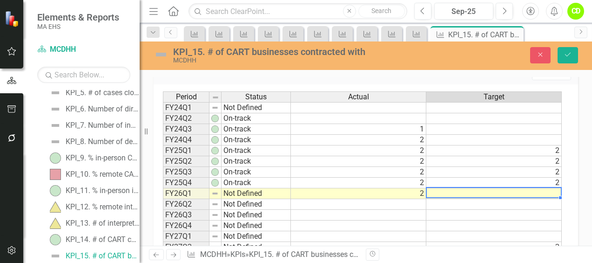
click at [547, 188] on td at bounding box center [495, 193] width 136 height 11
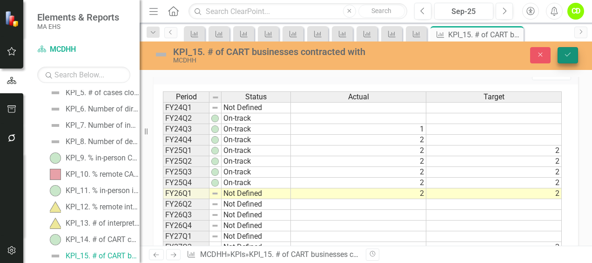
type textarea "2"
click at [564, 55] on icon "Save" at bounding box center [568, 54] width 8 height 7
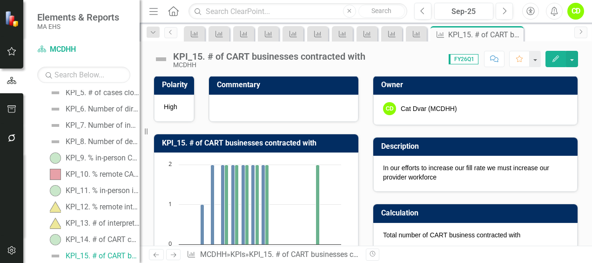
scroll to position [0, 0]
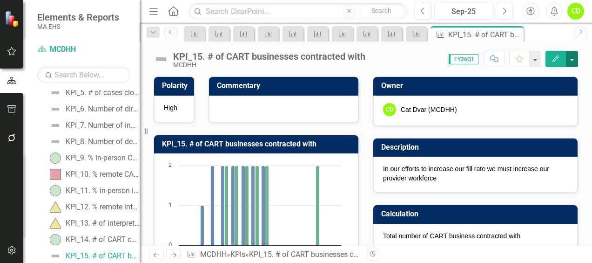
click at [567, 60] on button "button" at bounding box center [572, 59] width 12 height 16
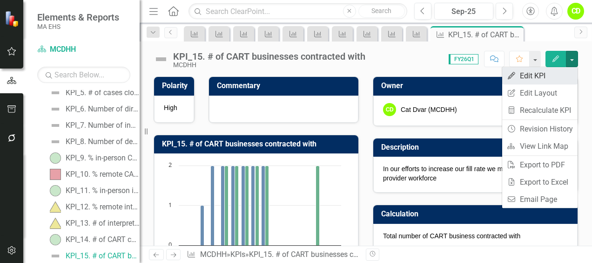
click at [542, 73] on link "Edit Edit KPI" at bounding box center [539, 75] width 75 height 17
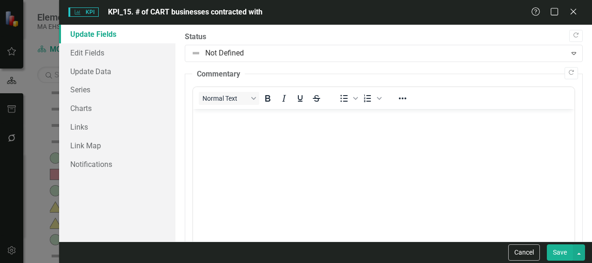
click at [210, 115] on p "Rich Text Area. Press ALT-0 for help." at bounding box center [384, 116] width 377 height 11
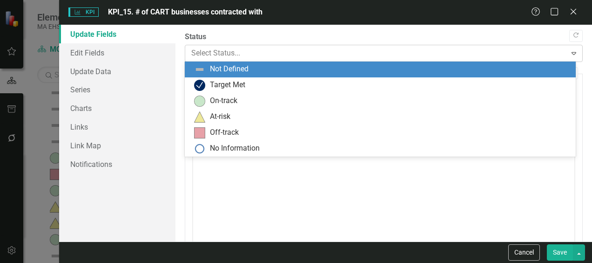
click at [203, 54] on div at bounding box center [375, 53] width 369 height 13
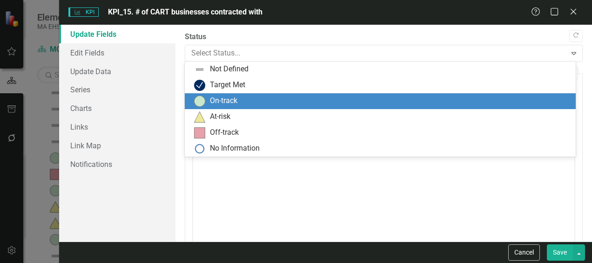
click at [208, 97] on div "On-track" at bounding box center [382, 100] width 376 height 11
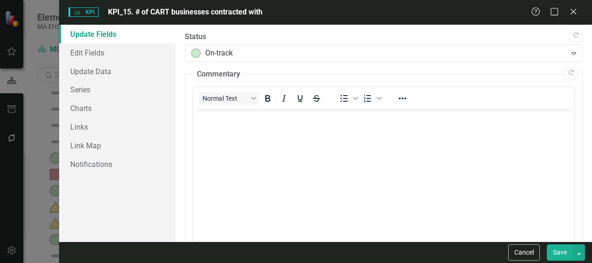
click at [206, 120] on p "Rich Text Area. Press ALT-0 for help." at bounding box center [384, 116] width 377 height 11
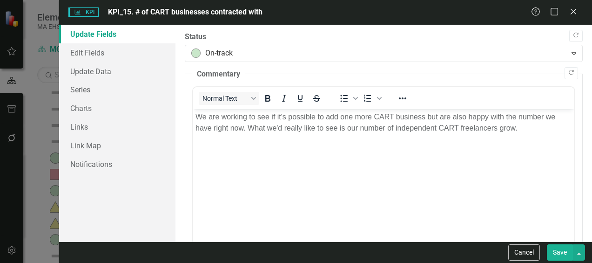
click at [568, 248] on button "Save" at bounding box center [560, 252] width 26 height 16
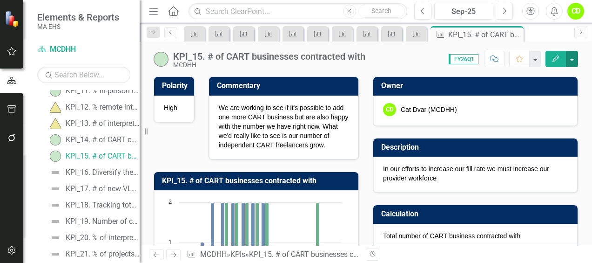
scroll to position [257, 0]
click at [108, 167] on div "KPI_16. Diversify the freelance communication access provider workforce (curren…" at bounding box center [103, 171] width 74 height 8
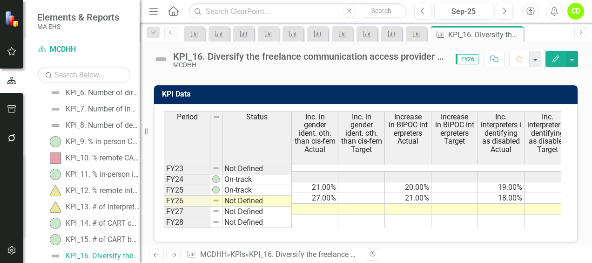
click at [560, 58] on icon "Edit" at bounding box center [556, 58] width 8 height 7
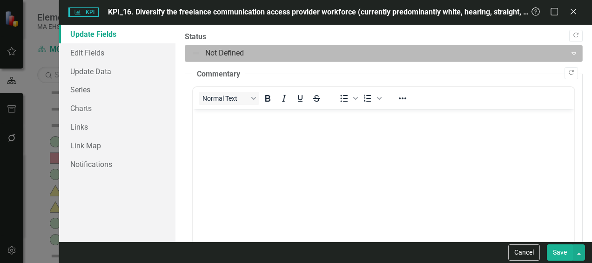
click at [231, 54] on div at bounding box center [375, 53] width 369 height 13
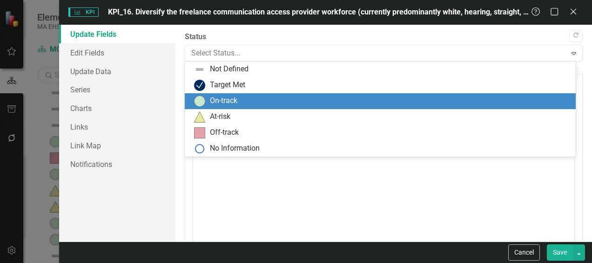
click at [222, 100] on div "On-track" at bounding box center [223, 100] width 27 height 11
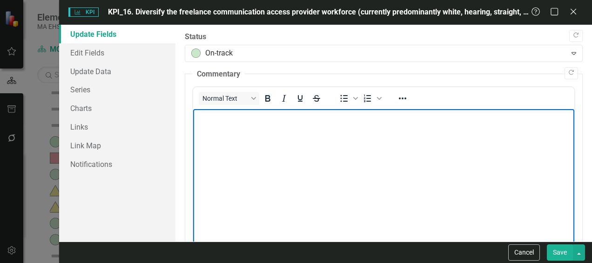
click at [211, 119] on p "Rich Text Area. Press ALT-0 for help." at bounding box center [384, 116] width 377 height 11
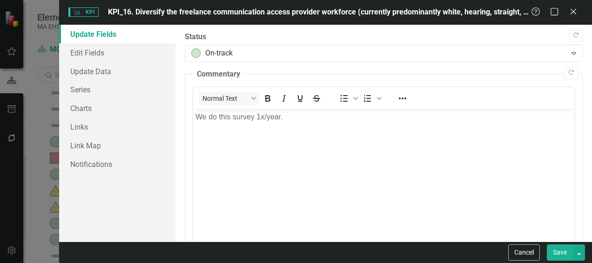
click at [558, 252] on button "Save" at bounding box center [560, 252] width 26 height 16
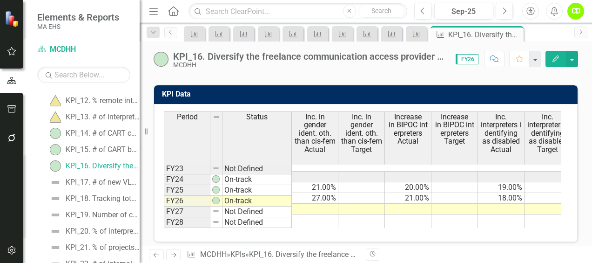
scroll to position [271, 0]
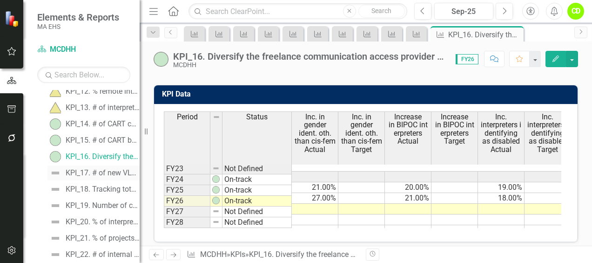
click at [90, 170] on div "KPI_17. # of new VLOGs developed" at bounding box center [103, 173] width 74 height 8
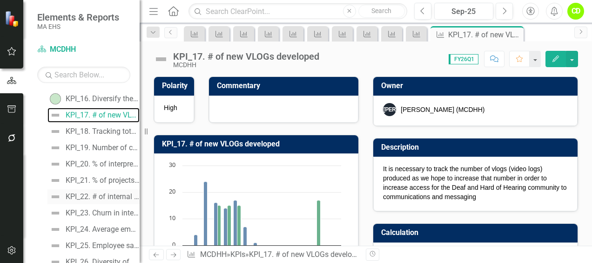
scroll to position [330, 0]
click at [92, 134] on link "KPI_18. Tracking total website visits and unique users per quarter" at bounding box center [93, 130] width 92 height 15
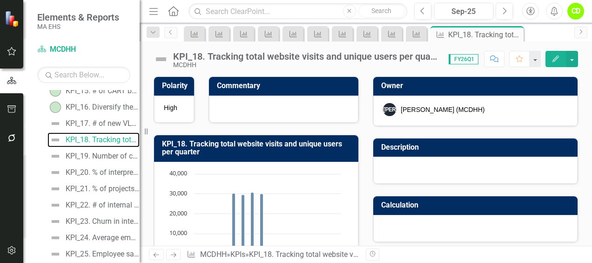
scroll to position [321, 0]
click at [106, 152] on div "KPI_19. Number of collaborations with sister agencies on programmatic topics" at bounding box center [103, 155] width 74 height 8
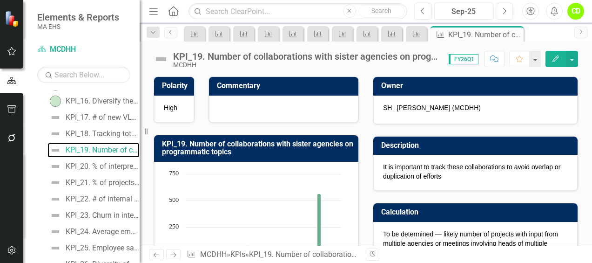
scroll to position [327, 0]
click at [100, 167] on div "KPI_20. % of interpreters that see IT as a barrier to engagement" at bounding box center [103, 165] width 74 height 8
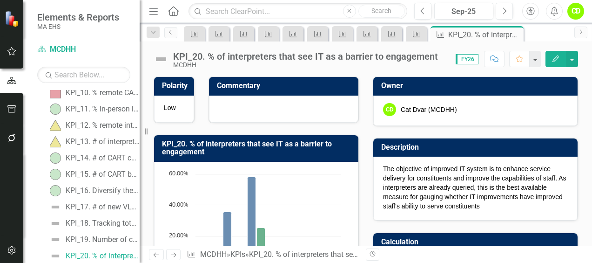
click at [560, 58] on icon "Edit" at bounding box center [556, 58] width 8 height 7
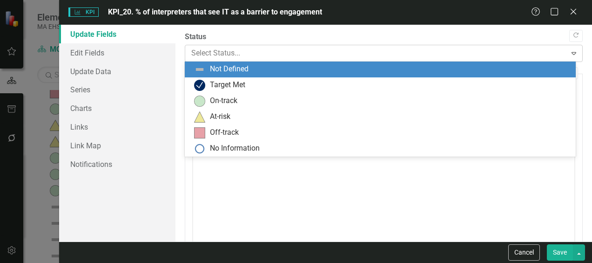
click at [206, 56] on div at bounding box center [375, 53] width 369 height 13
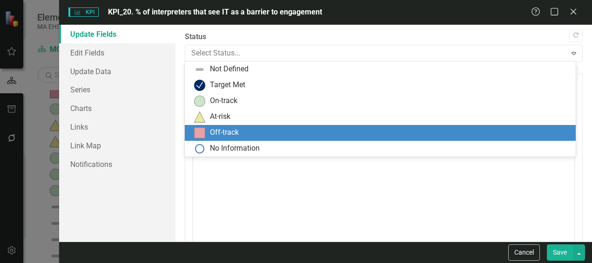
drag, startPoint x: 204, startPoint y: 129, endPoint x: 10, endPoint y: 17, distance: 223.6
click at [204, 129] on img at bounding box center [199, 132] width 11 height 11
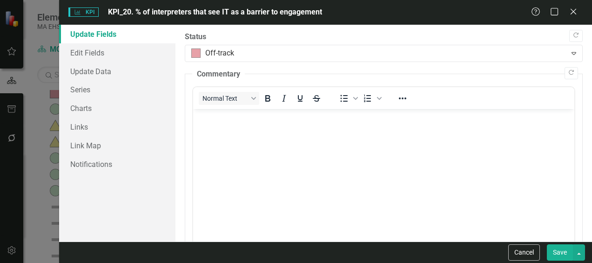
click at [204, 115] on p "Rich Text Area. Press ALT-0 for help." at bounding box center [384, 116] width 377 height 11
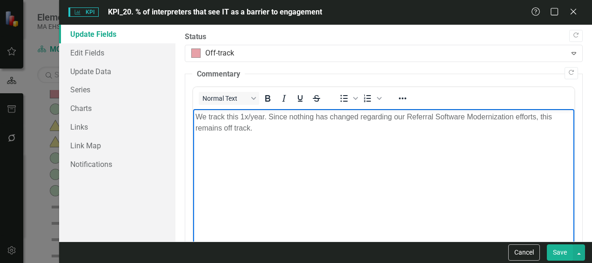
click at [561, 253] on button "Save" at bounding box center [560, 252] width 26 height 16
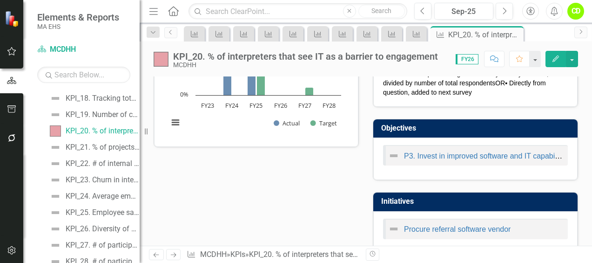
scroll to position [187, 0]
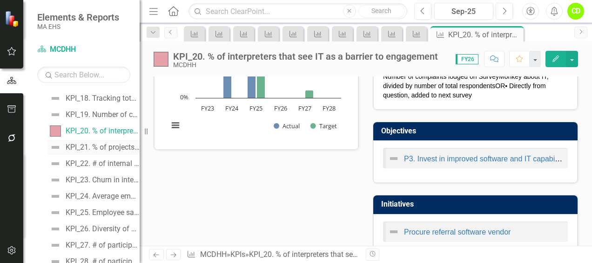
click at [113, 148] on div "KPI_21. % of projects integrating recommendations from community through "liste…" at bounding box center [103, 147] width 74 height 8
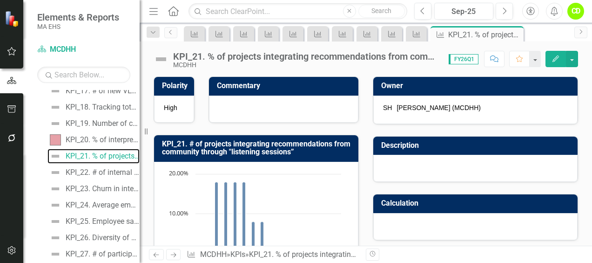
scroll to position [364, 0]
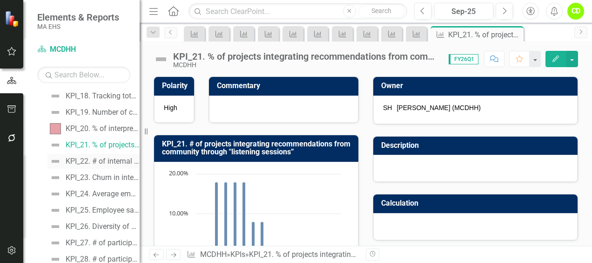
click at [102, 161] on div "KPI_22. # of internal projects tracked through formal, centralized tracking pro…" at bounding box center [103, 161] width 74 height 8
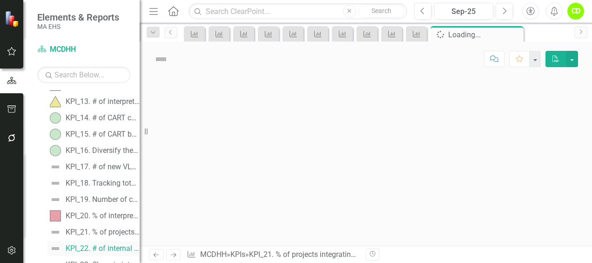
scroll to position [270, 0]
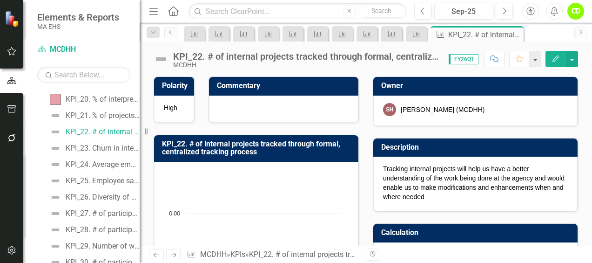
scroll to position [403, 0]
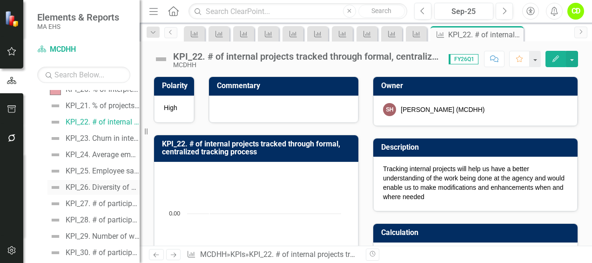
click at [98, 190] on div "KPI_26. Diversity of staff" at bounding box center [103, 187] width 74 height 8
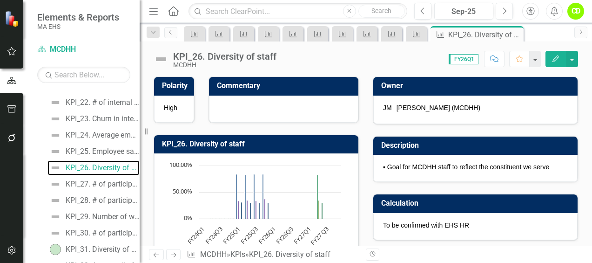
scroll to position [431, 0]
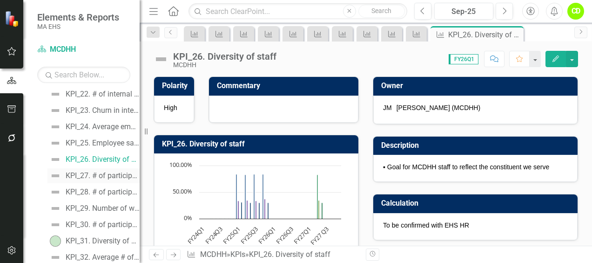
click at [102, 174] on div "KPI_27. # of participants in sign language provider mentorship program" at bounding box center [103, 175] width 74 height 8
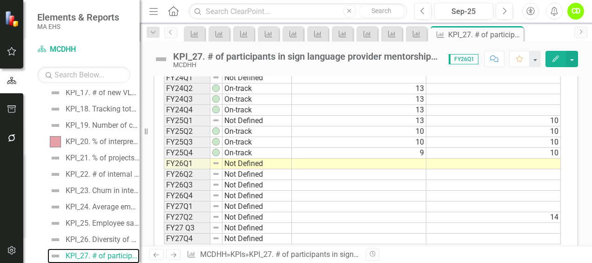
scroll to position [393, 0]
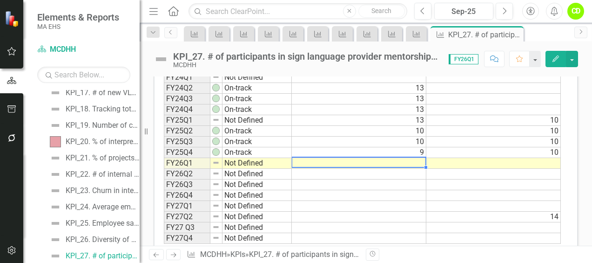
click at [414, 160] on td at bounding box center [359, 163] width 135 height 11
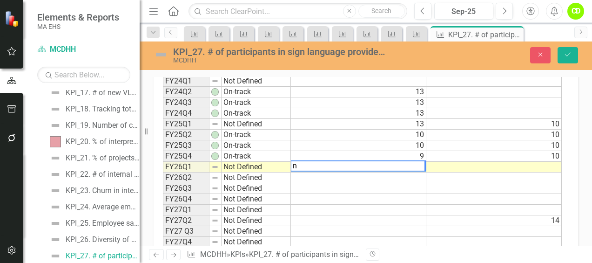
scroll to position [397, 0]
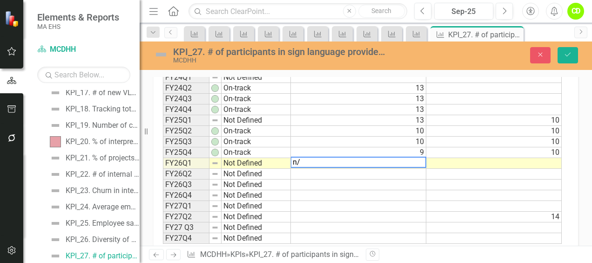
type textarea "n"
type textarea "0"
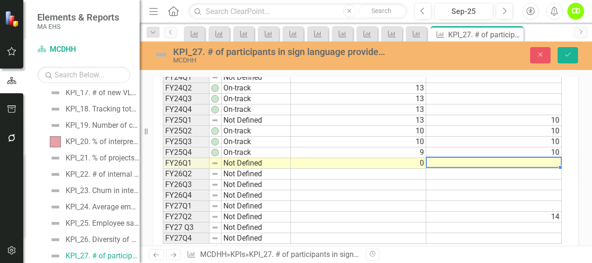
type textarea "0"
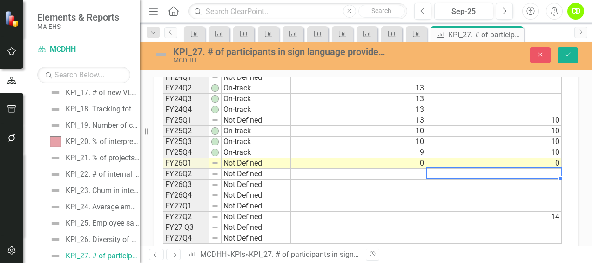
click at [545, 169] on td at bounding box center [495, 174] width 136 height 11
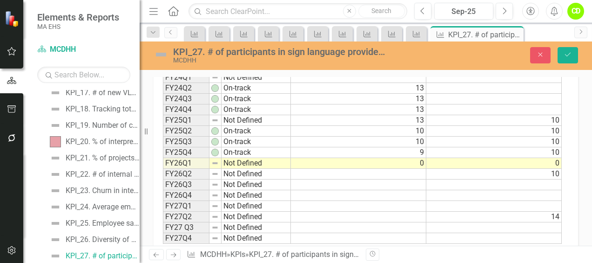
click at [549, 179] on td at bounding box center [495, 184] width 136 height 11
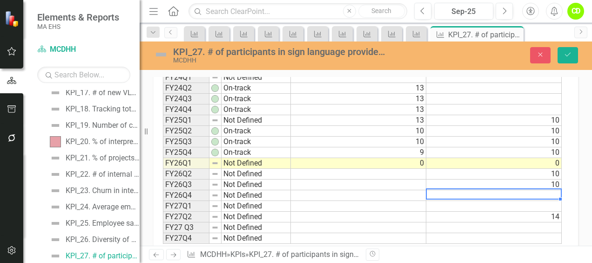
click at [554, 190] on td at bounding box center [495, 195] width 136 height 11
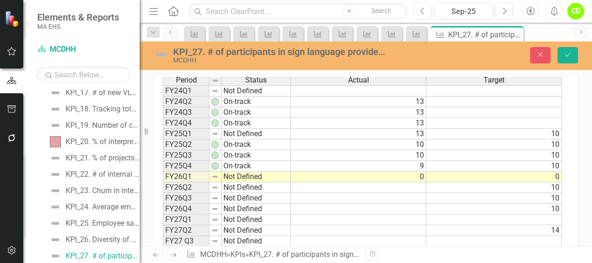
scroll to position [387, 0]
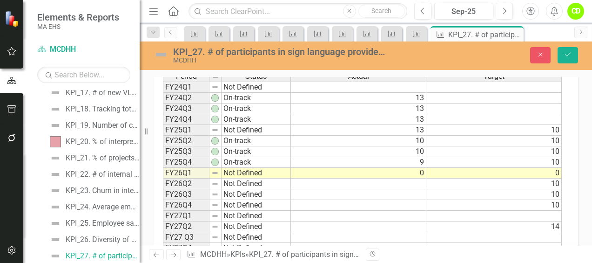
type textarea "10"
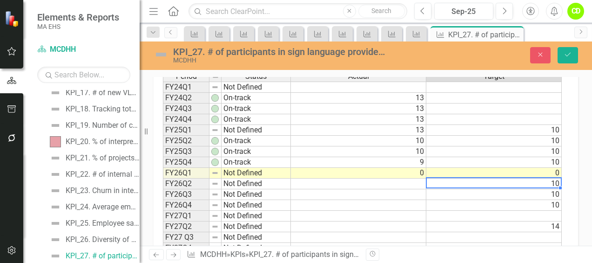
click at [560, 179] on td "10" at bounding box center [495, 183] width 136 height 11
click at [559, 221] on td "14" at bounding box center [495, 226] width 136 height 11
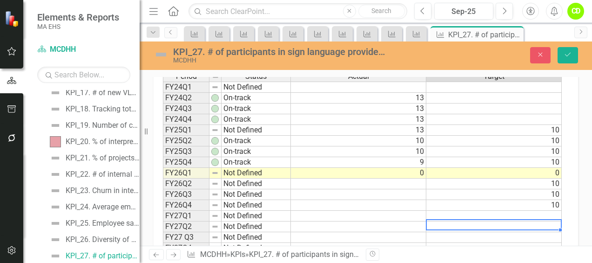
click at [559, 210] on td at bounding box center [495, 215] width 136 height 11
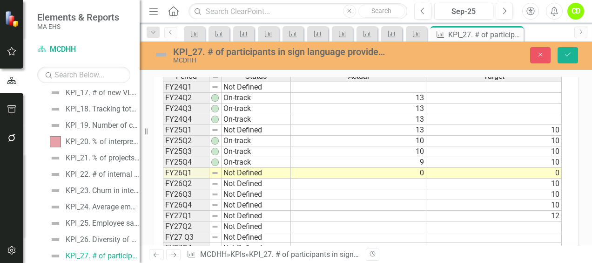
click at [552, 221] on td at bounding box center [495, 226] width 136 height 11
type textarea "12"
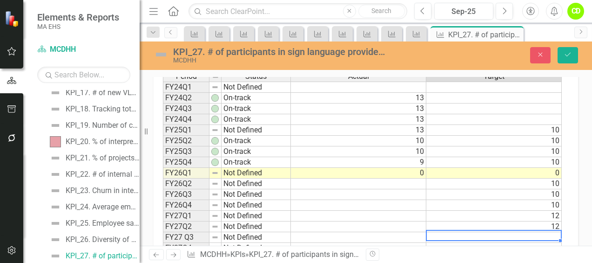
click at [553, 232] on td at bounding box center [495, 237] width 136 height 11
type textarea "12"
click at [542, 243] on td at bounding box center [495, 248] width 136 height 11
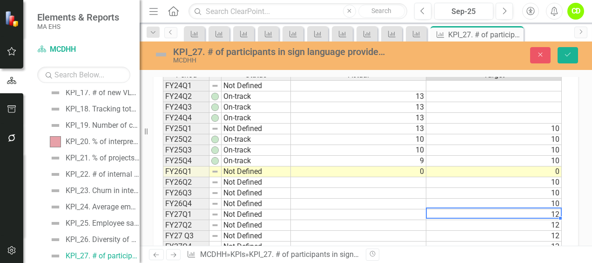
click at [554, 209] on td "12" at bounding box center [495, 214] width 136 height 11
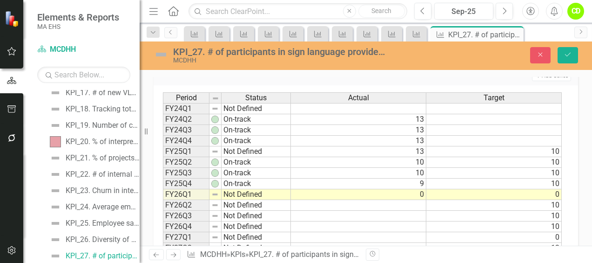
scroll to position [369, 0]
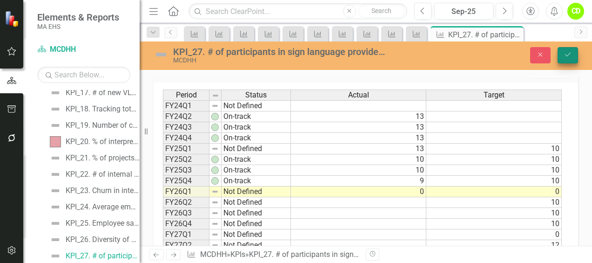
type textarea "0"
click at [567, 52] on icon "Save" at bounding box center [568, 54] width 8 height 7
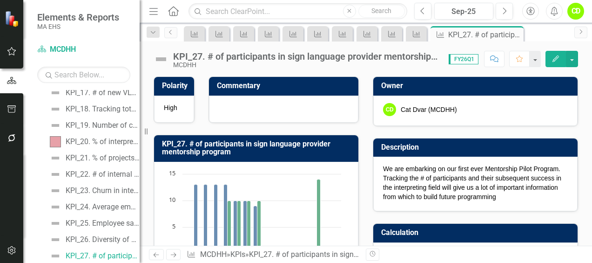
click at [554, 51] on button "Edit" at bounding box center [556, 59] width 20 height 16
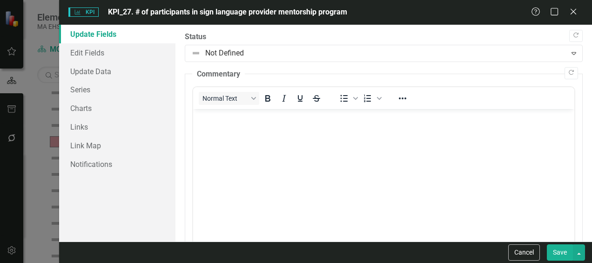
scroll to position [0, 0]
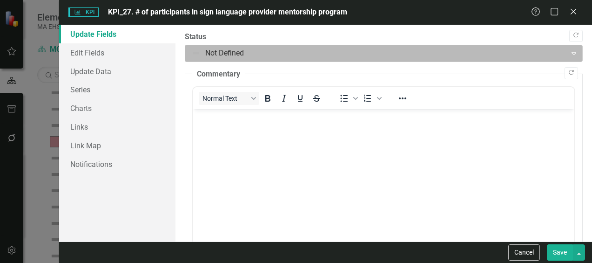
click at [197, 57] on div at bounding box center [375, 53] width 369 height 13
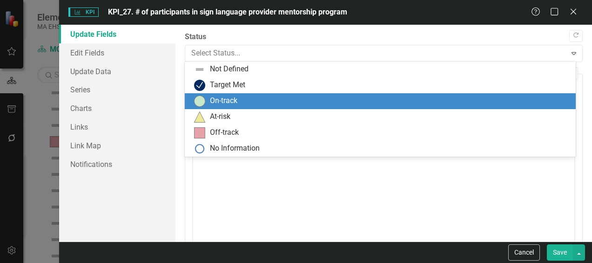
click at [193, 97] on div "On-track" at bounding box center [380, 101] width 391 height 16
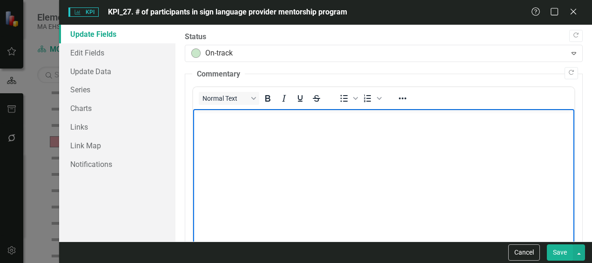
click at [214, 121] on p "Rich Text Area. Press ALT-0 for help." at bounding box center [384, 116] width 377 height 11
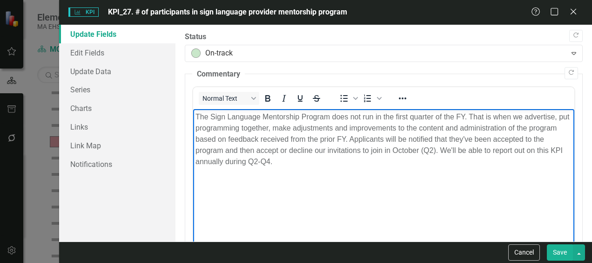
click at [564, 253] on button "Save" at bounding box center [560, 252] width 26 height 16
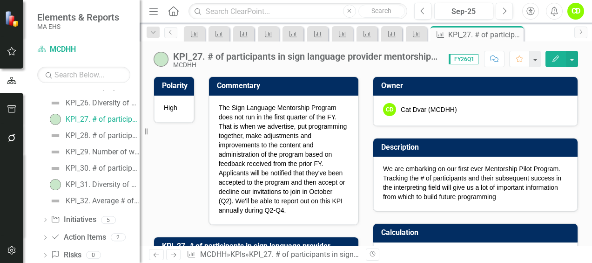
scroll to position [507, 0]
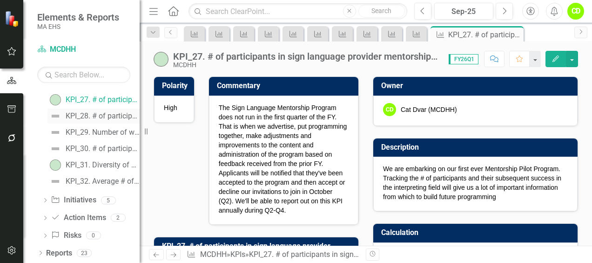
click at [103, 115] on div "KPI_28. # of participants in CART captioner mentorship" at bounding box center [103, 116] width 74 height 8
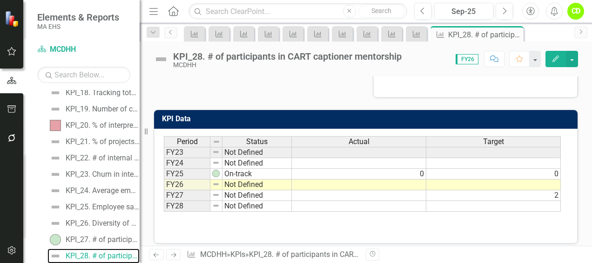
scroll to position [288, 0]
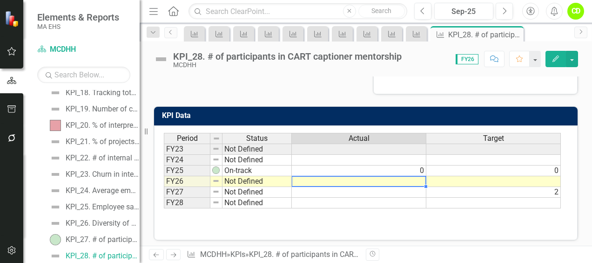
click at [406, 176] on td at bounding box center [359, 181] width 135 height 11
type textarea "0"
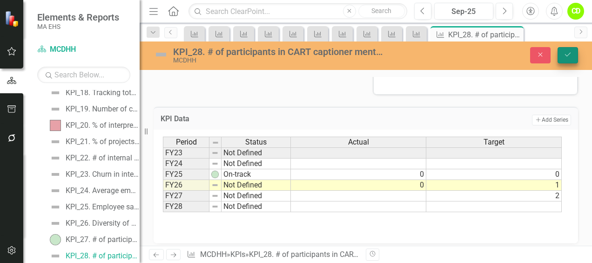
type textarea "1"
click at [570, 54] on icon "Save" at bounding box center [568, 54] width 8 height 7
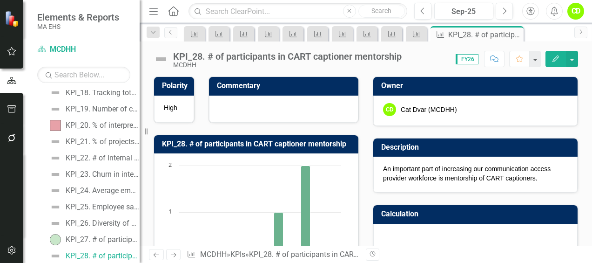
click at [561, 60] on button "Edit" at bounding box center [556, 59] width 20 height 16
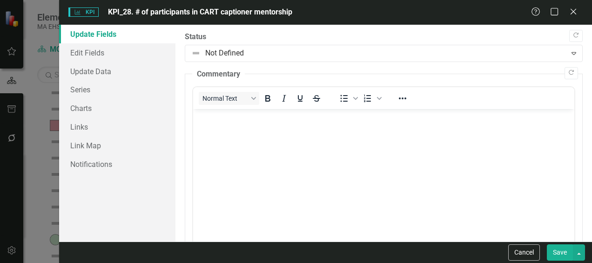
scroll to position [0, 0]
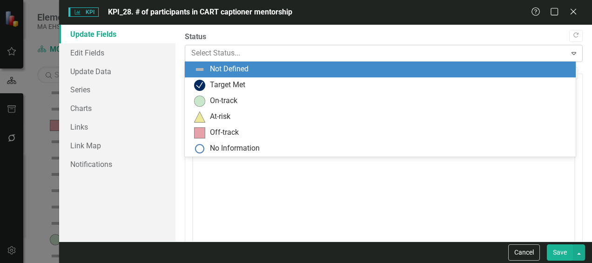
click at [225, 47] on div at bounding box center [375, 53] width 369 height 13
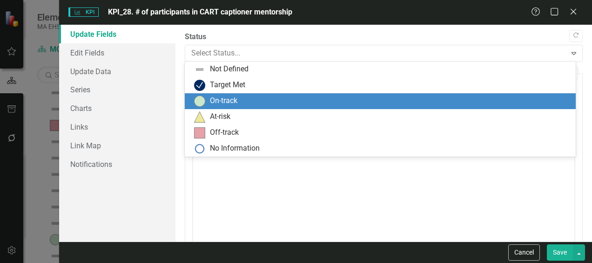
click at [218, 100] on div "On-track" at bounding box center [223, 100] width 27 height 11
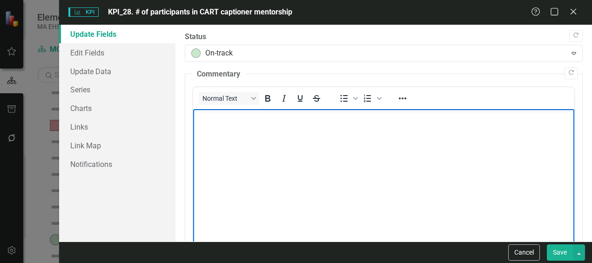
click at [215, 123] on body "Rich Text Area. Press ALT-0 for help." at bounding box center [383, 179] width 381 height 140
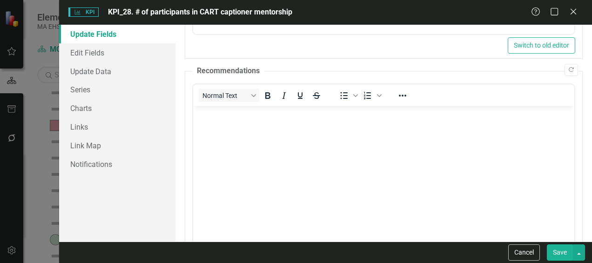
scroll to position [244, 0]
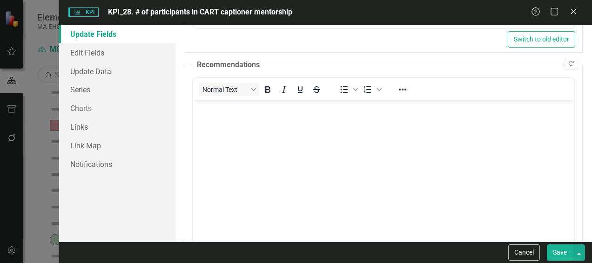
click at [562, 251] on button "Save" at bounding box center [560, 252] width 26 height 16
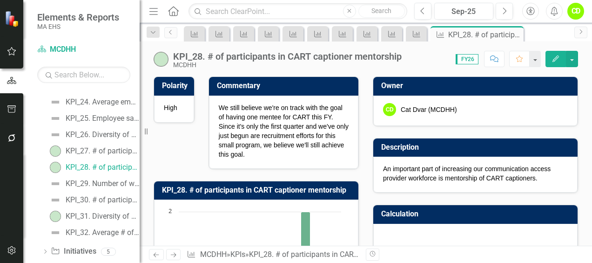
scroll to position [507, 0]
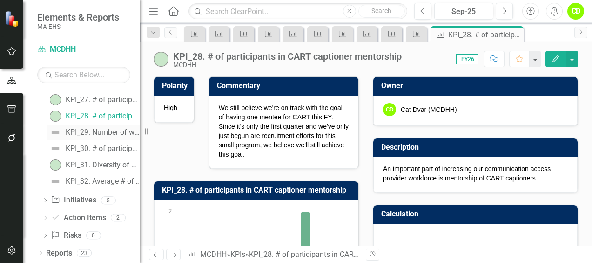
click at [86, 135] on div "KPI_29. Number of workshops, trainings, and outreach activities offered for int…" at bounding box center [103, 132] width 74 height 8
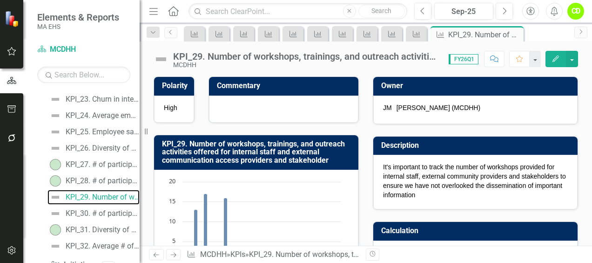
scroll to position [461, 0]
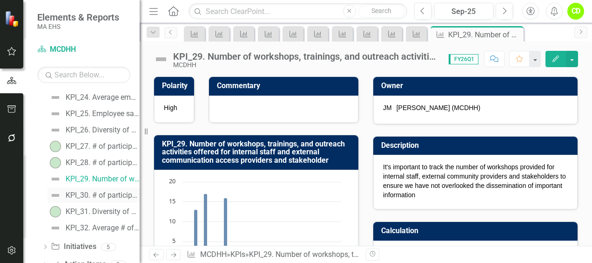
click at [101, 197] on div "KPI_30. # of participants who attend workforce development sessions" at bounding box center [103, 195] width 74 height 8
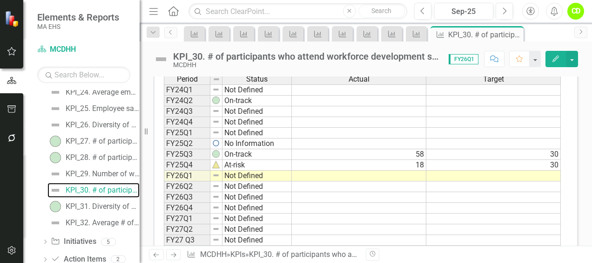
scroll to position [478, 0]
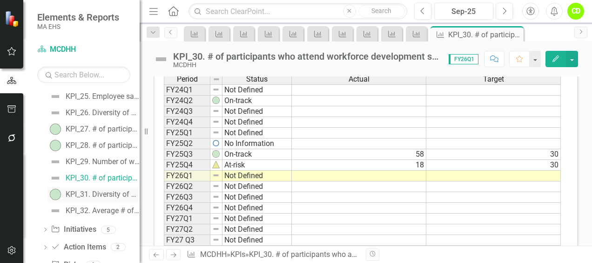
click at [115, 196] on div "KPI_31. Diversity of participants in outreach presentation for workforce develo…" at bounding box center [103, 194] width 74 height 8
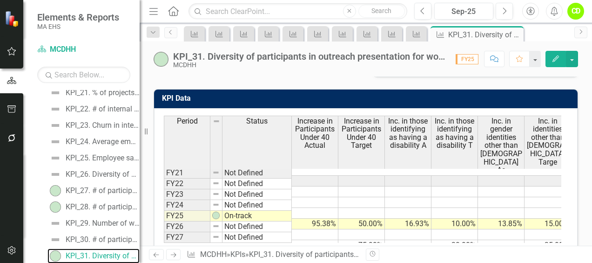
scroll to position [362, 0]
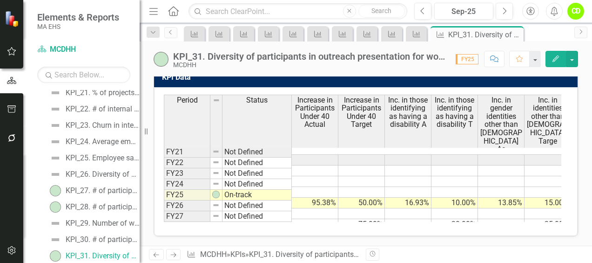
click at [562, 59] on button "Edit" at bounding box center [556, 59] width 20 height 16
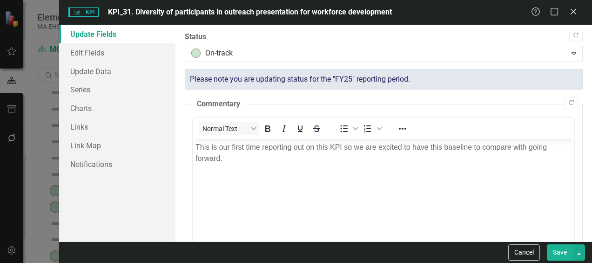
scroll to position [0, 0]
click at [578, 14] on icon "Close" at bounding box center [574, 11] width 12 height 9
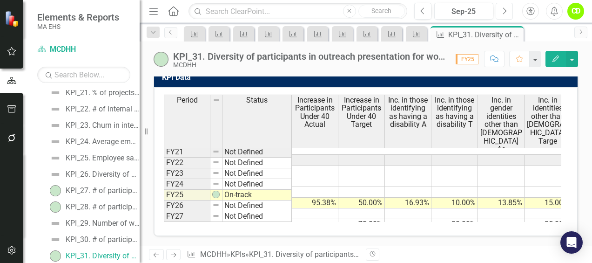
click at [504, 8] on icon "Next" at bounding box center [504, 11] width 5 height 8
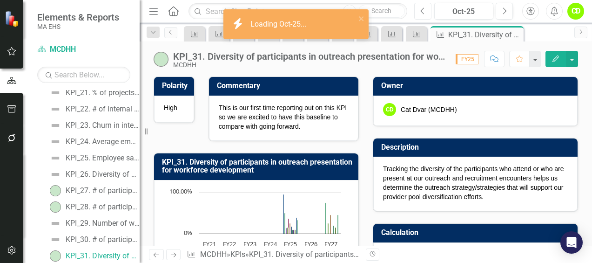
click at [423, 9] on icon "button" at bounding box center [422, 10] width 4 height 7
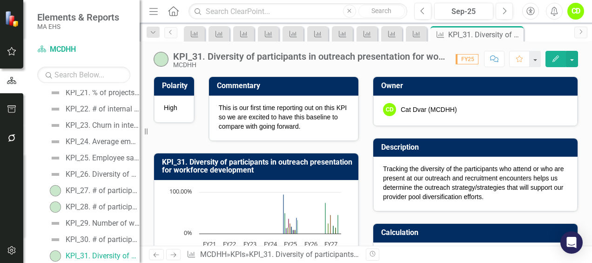
click at [476, 59] on span "FY25" at bounding box center [467, 59] width 23 height 10
click at [476, 61] on span "FY25" at bounding box center [467, 59] width 23 height 10
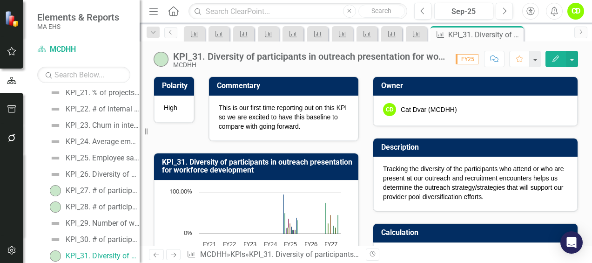
click at [476, 61] on span "FY25" at bounding box center [467, 59] width 23 height 10
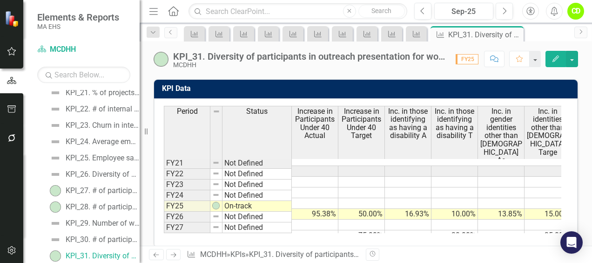
scroll to position [362, 0]
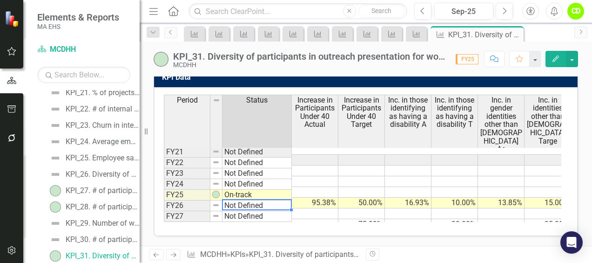
click at [257, 200] on td "Not Defined" at bounding box center [257, 205] width 69 height 11
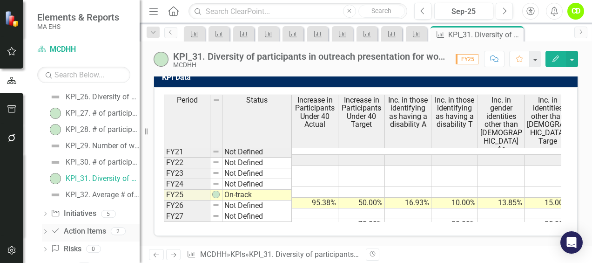
scroll to position [495, 0]
click at [88, 193] on div "KPI_32. Average # of trainings / workshops that take place" at bounding box center [103, 193] width 74 height 8
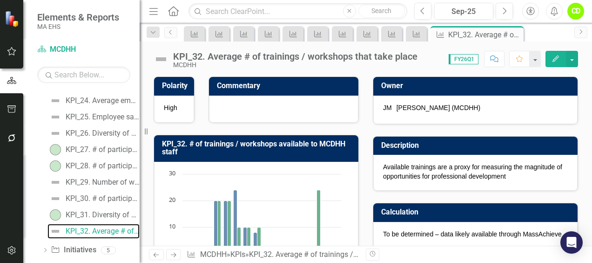
scroll to position [470, 0]
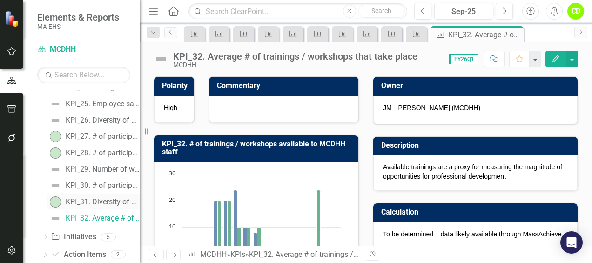
click at [100, 202] on div "KPI_31. Diversity of participants in outreach presentation for workforce develo…" at bounding box center [103, 201] width 74 height 8
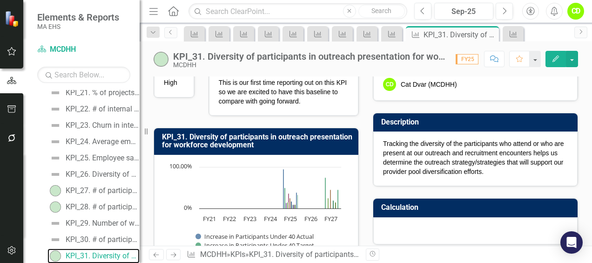
scroll to position [23, 0]
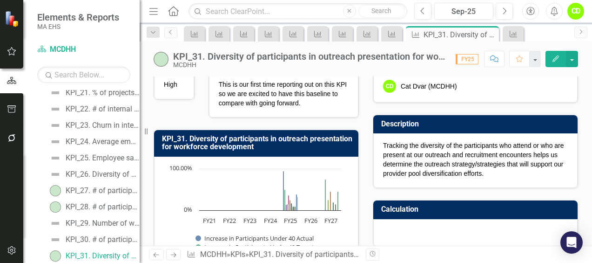
click at [495, 58] on icon "Comment" at bounding box center [494, 58] width 8 height 7
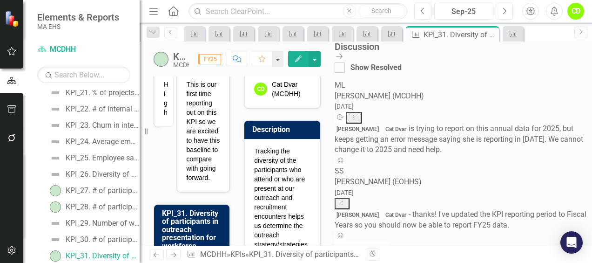
scroll to position [260, 0]
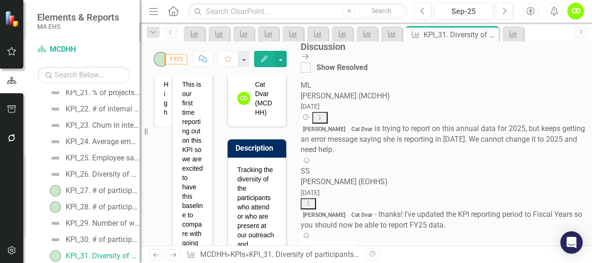
scroll to position [36, 0]
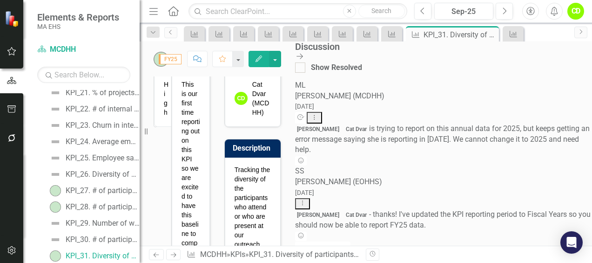
type textarea "Hi there. I'm having the same issue I did in the past with this annually report…"
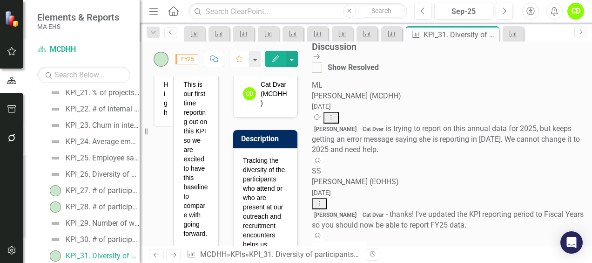
scroll to position [394, 0]
